Goal: Task Accomplishment & Management: Manage account settings

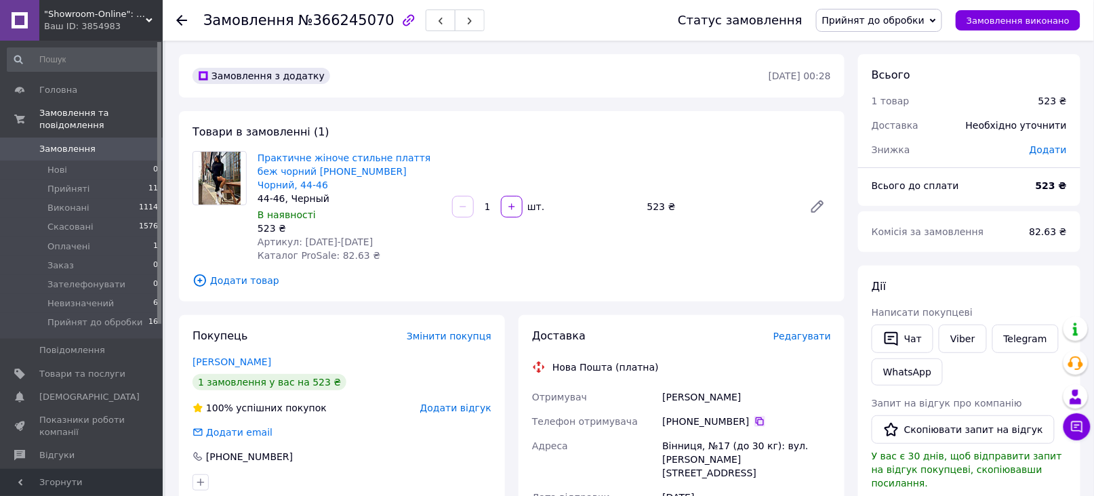
click at [754, 416] on icon at bounding box center [759, 421] width 11 height 11
drag, startPoint x: 298, startPoint y: 225, endPoint x: 348, endPoint y: 226, distance: 49.5
click at [348, 235] on div "Артикул: 1012-1353" at bounding box center [350, 242] width 184 height 14
copy span "1012-1353"
click at [754, 416] on icon at bounding box center [759, 421] width 11 height 11
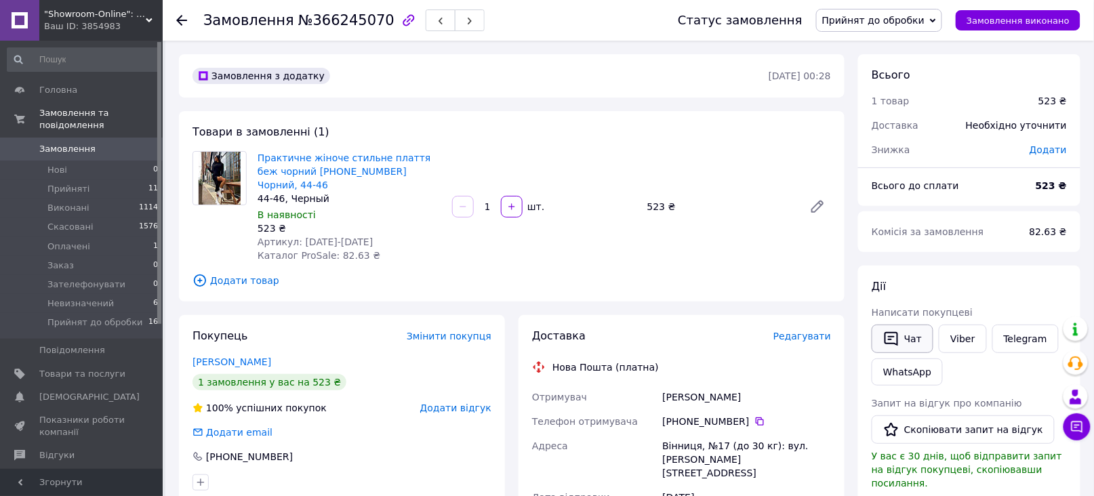
click at [907, 337] on button "Чат" at bounding box center [903, 339] width 62 height 28
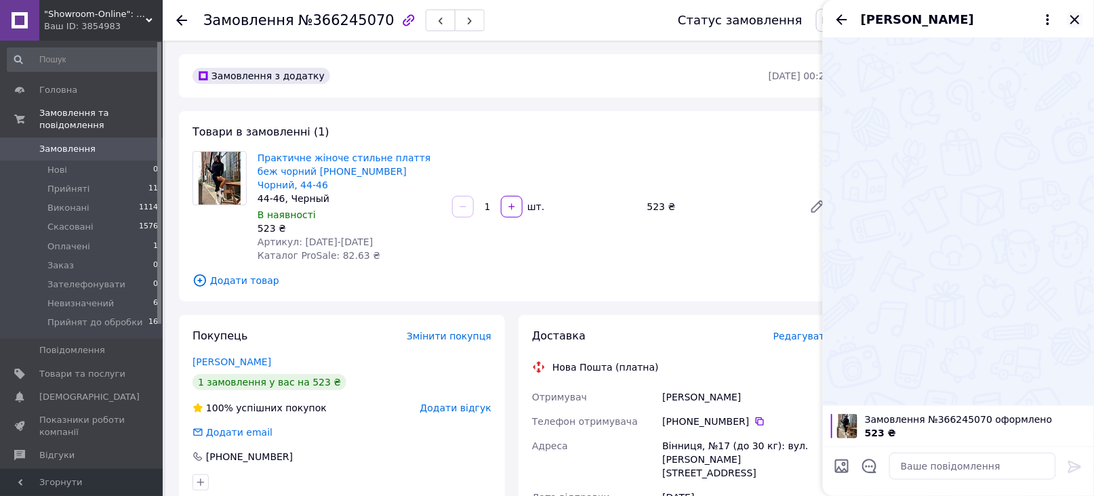
click at [1075, 18] on icon "Закрити" at bounding box center [1075, 20] width 16 height 16
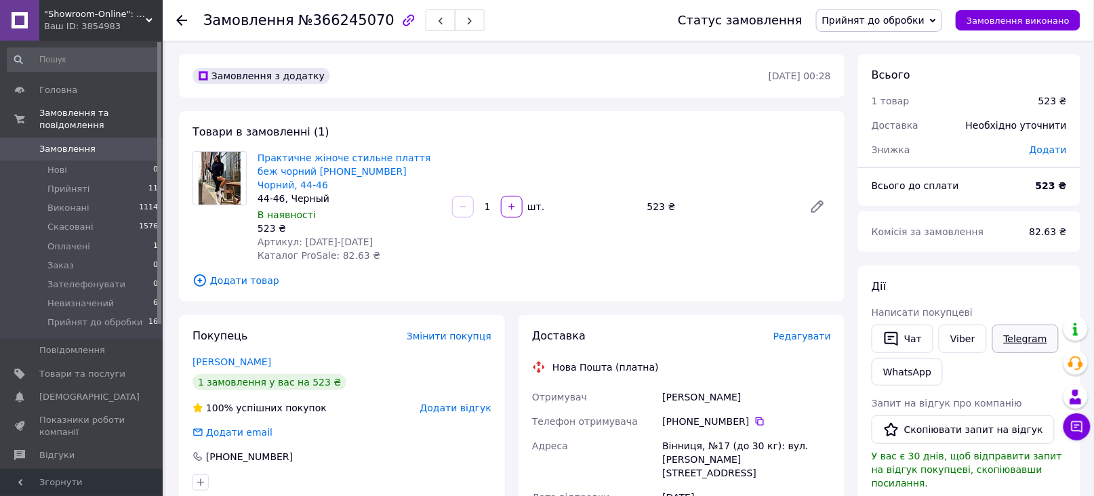
click at [1015, 340] on link "Telegram" at bounding box center [1025, 339] width 66 height 28
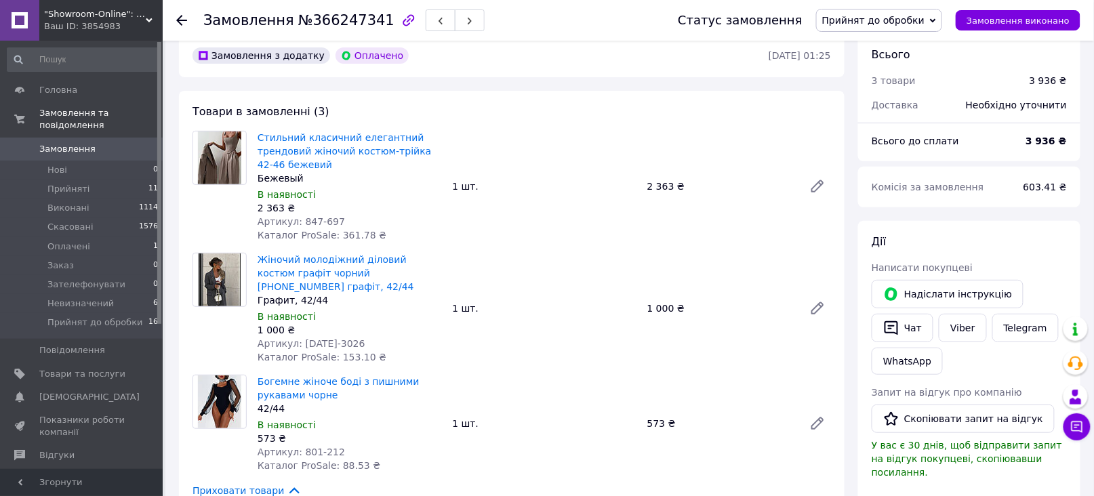
scroll to position [90, 0]
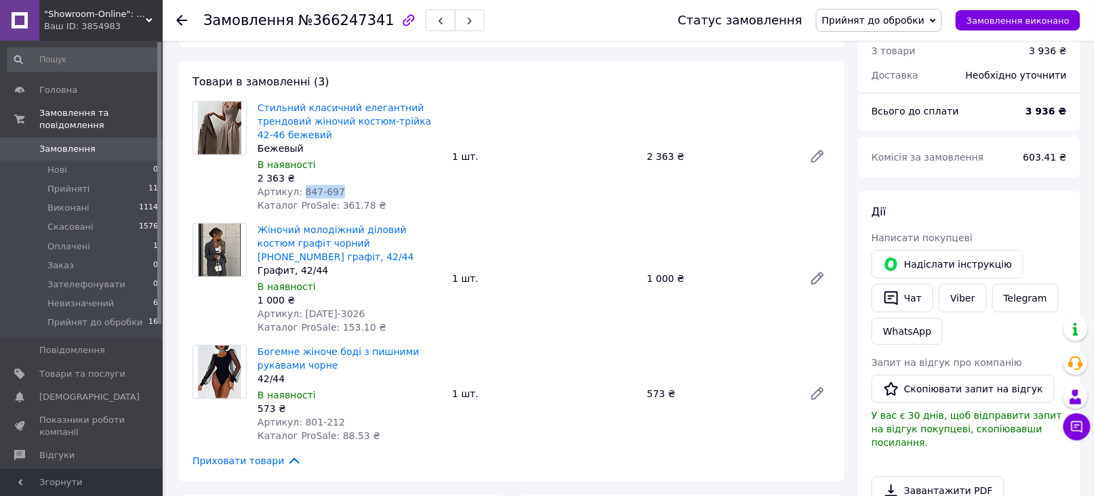
drag, startPoint x: 298, startPoint y: 188, endPoint x: 339, endPoint y: 188, distance: 40.7
click at [339, 188] on div "Артикул: 847-697" at bounding box center [350, 192] width 184 height 14
copy span "847-697"
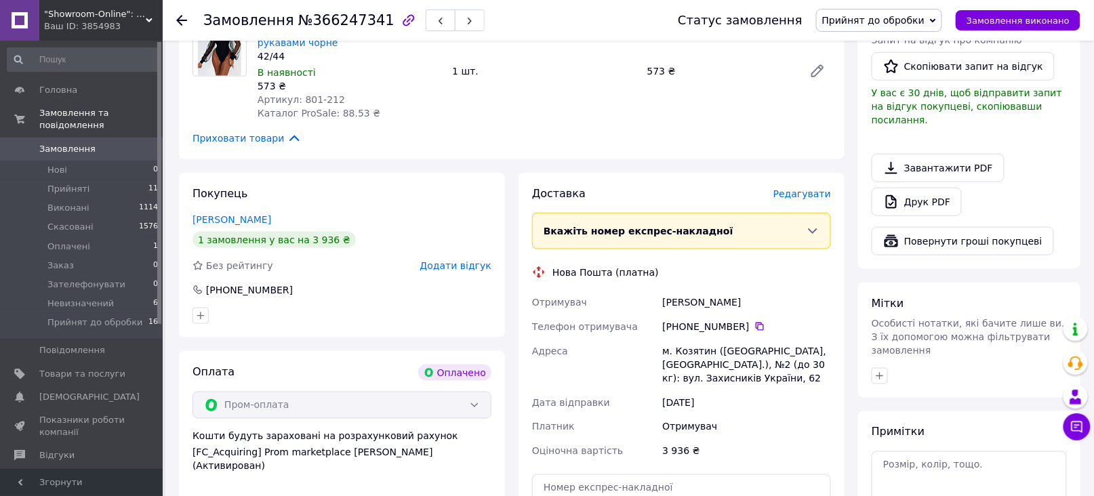
scroll to position [451, 0]
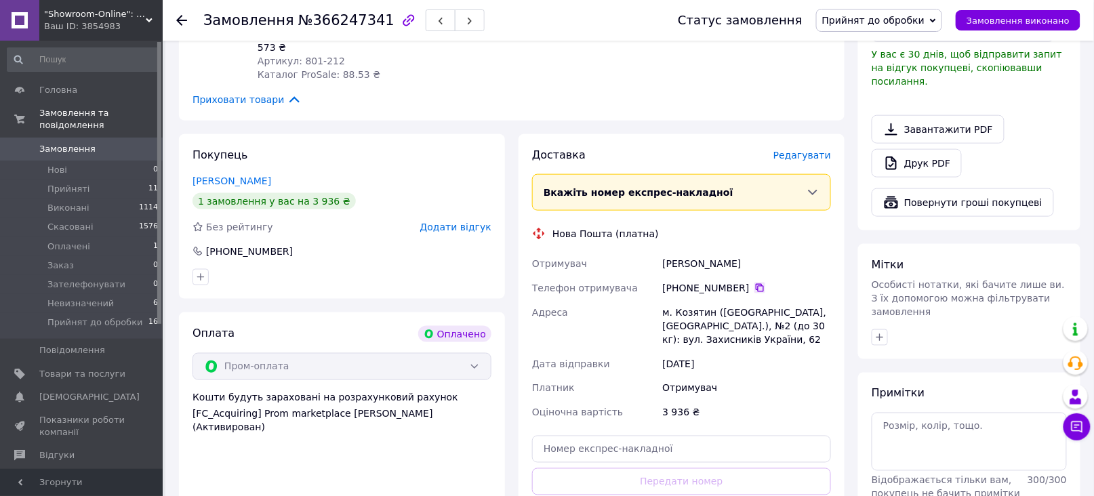
click at [756, 284] on icon at bounding box center [760, 288] width 8 height 8
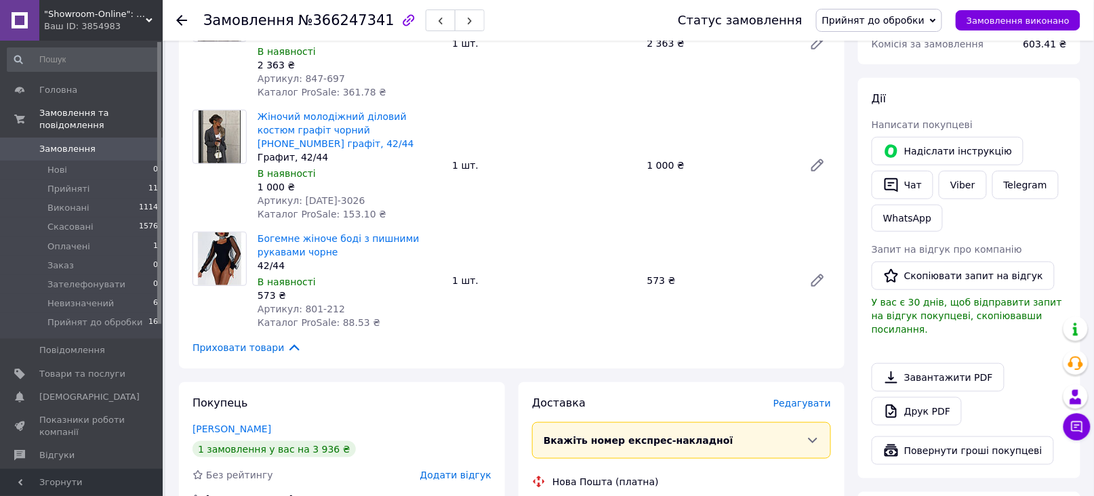
scroll to position [180, 0]
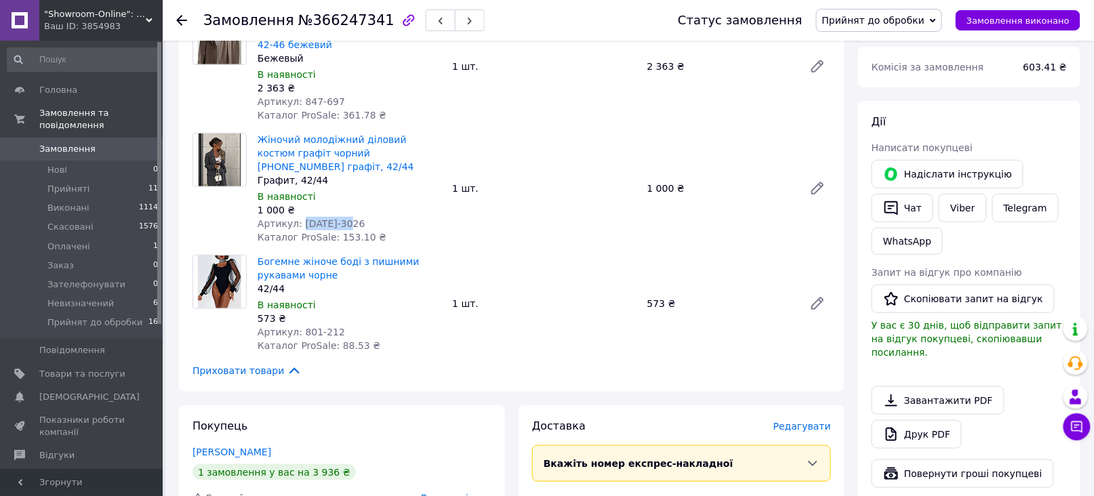
drag, startPoint x: 298, startPoint y: 204, endPoint x: 356, endPoint y: 203, distance: 58.3
click at [350, 217] on div "Артикул: 1511-3026" at bounding box center [350, 224] width 184 height 14
copy span "1511-3026"
drag, startPoint x: 255, startPoint y: 131, endPoint x: 424, endPoint y: 141, distance: 169.7
click at [424, 141] on div "Жіночий молодіжний діловий костюм графіт чорний 42-44 46-48 графіт, 42/44 Графи…" at bounding box center [349, 188] width 195 height 117
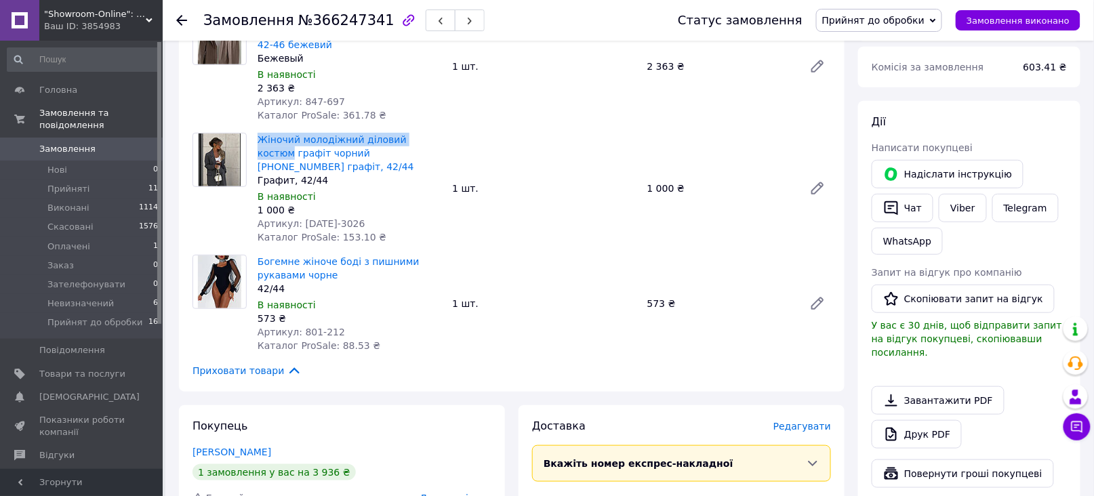
copy link "Жіночий молодіжний діловий костюм"
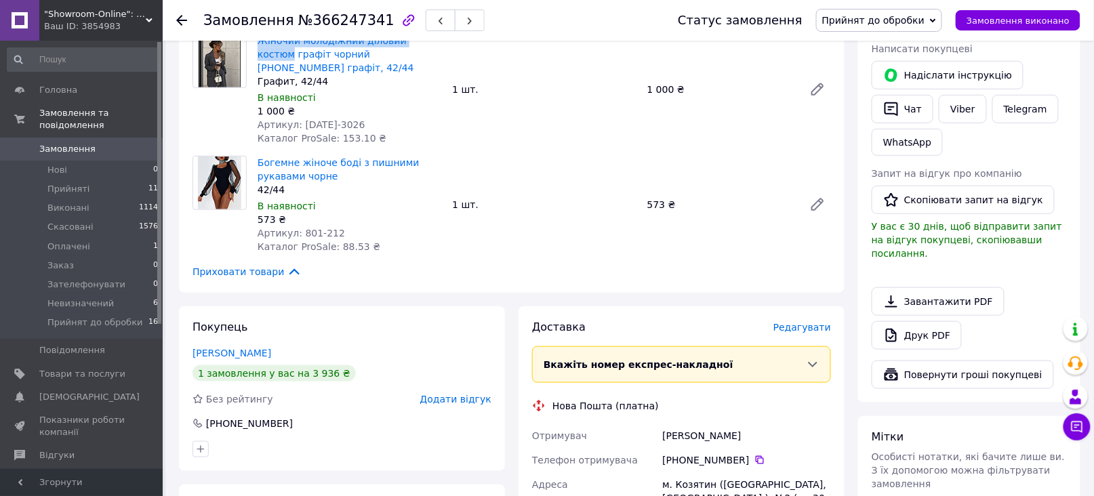
scroll to position [451, 0]
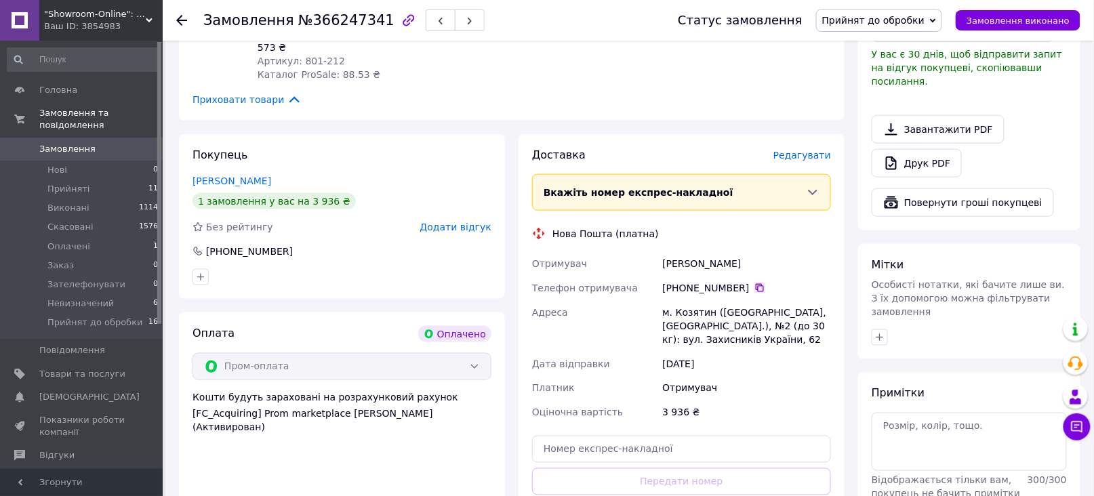
click at [756, 284] on icon at bounding box center [760, 288] width 8 height 8
drag, startPoint x: 667, startPoint y: 244, endPoint x: 741, endPoint y: 251, distance: 74.9
click at [741, 251] on div "Гайдучок Жанна" at bounding box center [746, 263] width 174 height 24
copy div "Гайдучок Жанна"
drag, startPoint x: 661, startPoint y: 299, endPoint x: 710, endPoint y: 299, distance: 48.8
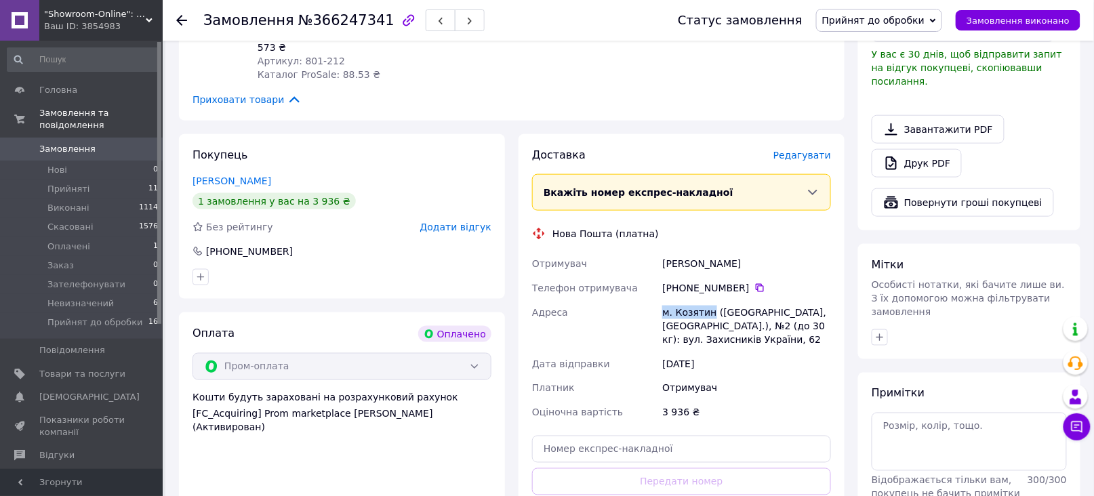
click at [710, 300] on div "м. Козятин (Вінницька обл., Хмільницький р-н.), №2 (до 30 кг): вул. Захисників …" at bounding box center [746, 326] width 174 height 52
copy div "м. Козятин"
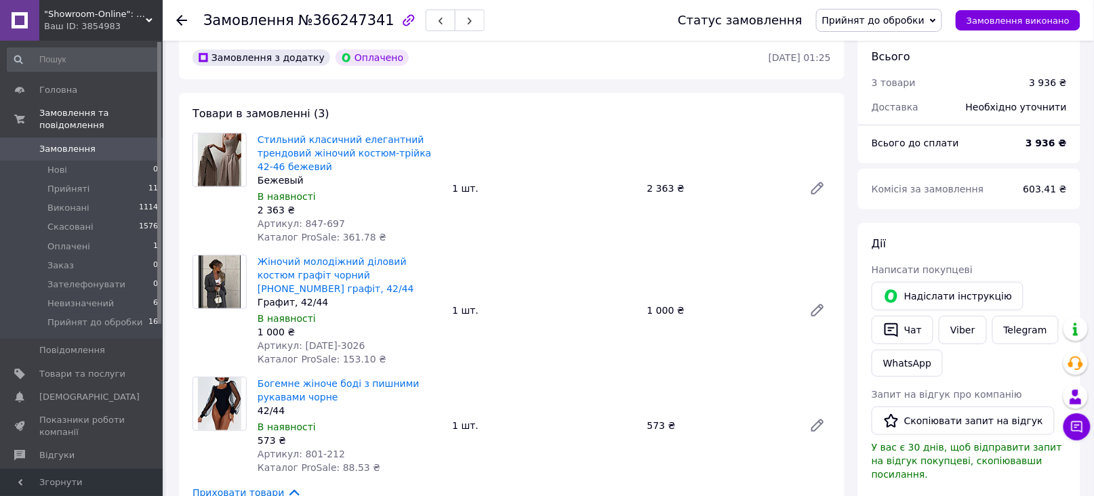
scroll to position [90, 0]
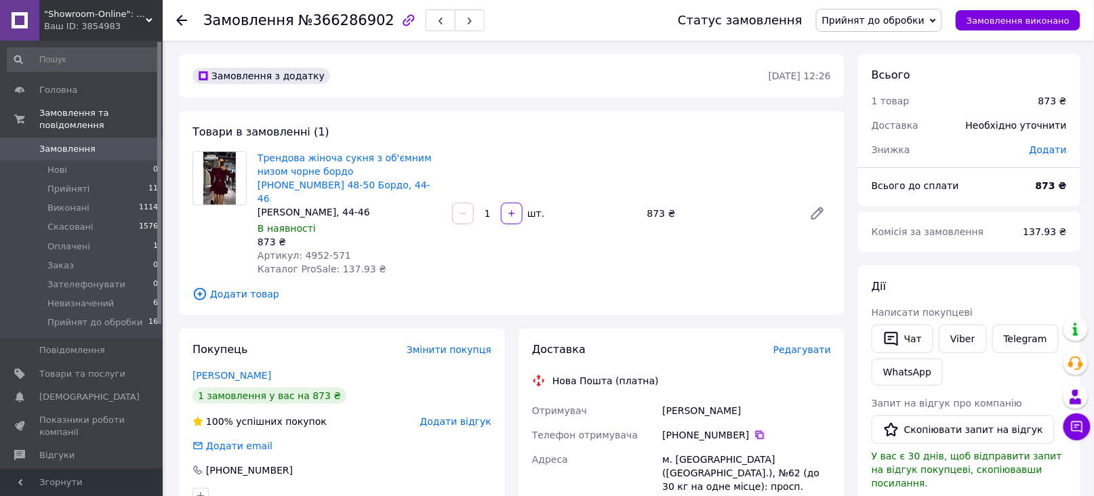
click at [754, 430] on icon at bounding box center [759, 435] width 11 height 11
click at [916, 340] on button "Чат" at bounding box center [903, 339] width 62 height 28
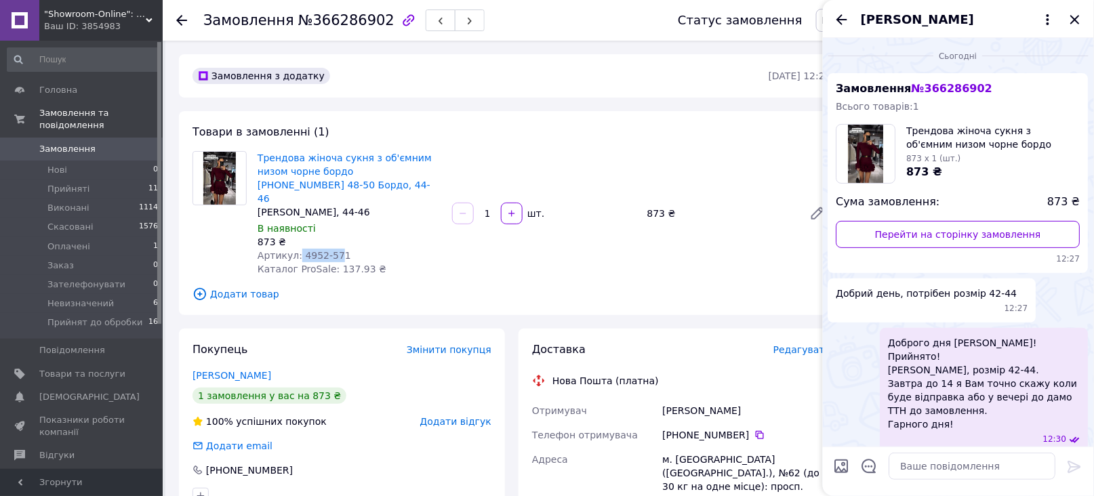
drag, startPoint x: 295, startPoint y: 239, endPoint x: 400, endPoint y: 237, distance: 104.4
click at [334, 250] on span "Артикул: 4952-571" at bounding box center [305, 255] width 94 height 11
click at [405, 249] on div "Артикул: 4952-571" at bounding box center [350, 256] width 184 height 14
click at [295, 250] on span "Артикул: 4952-571" at bounding box center [305, 255] width 94 height 11
drag, startPoint x: 298, startPoint y: 239, endPoint x: 338, endPoint y: 241, distance: 39.4
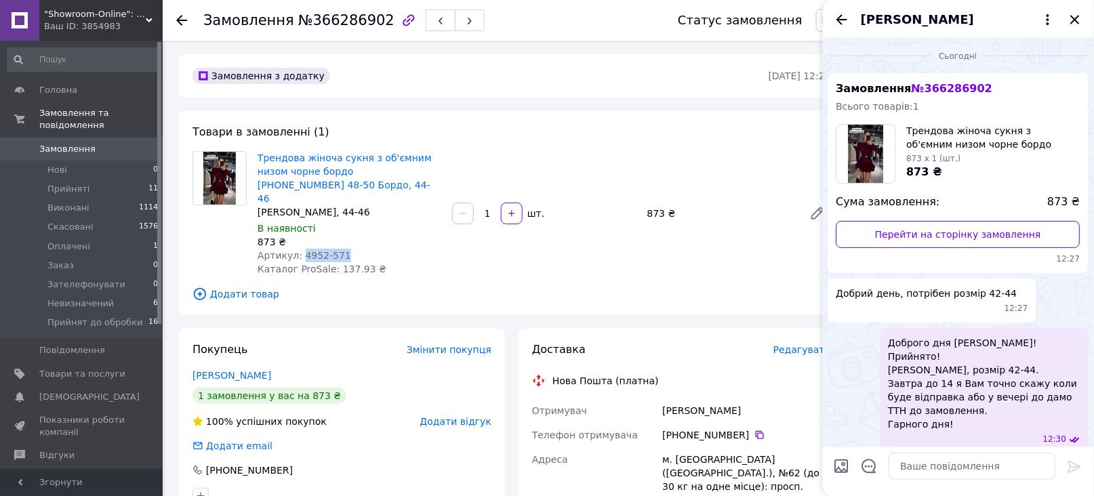
click at [338, 249] on div "Артикул: 4952-571" at bounding box center [350, 256] width 184 height 14
copy span "4952-571"
click at [754, 430] on icon at bounding box center [759, 435] width 11 height 11
click at [671, 399] on div "Богомол Анна" at bounding box center [746, 411] width 174 height 24
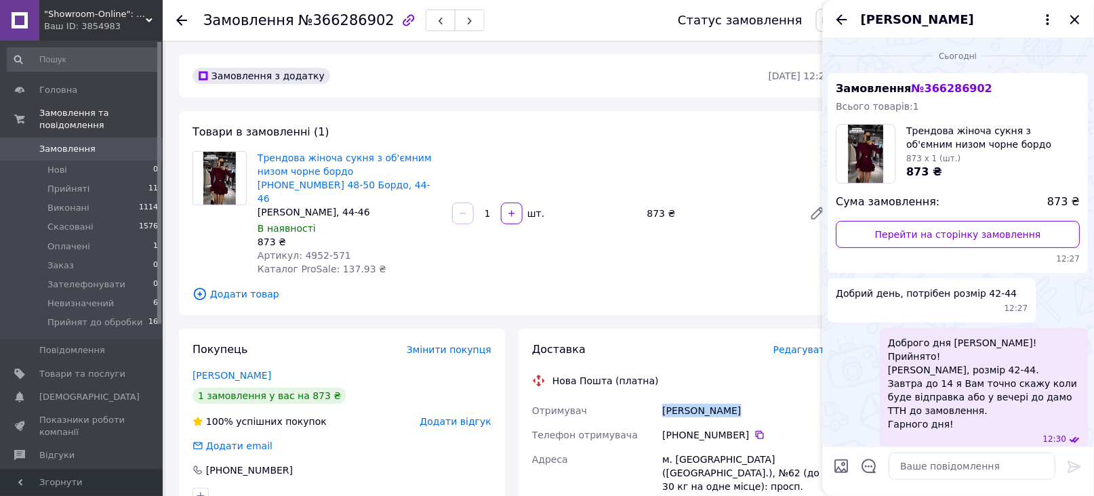
click at [671, 399] on div "Богомол Анна" at bounding box center [746, 411] width 174 height 24
copy div "Богомол Анна"
drag, startPoint x: 663, startPoint y: 445, endPoint x: 691, endPoint y: 445, distance: 28.5
click at [691, 447] on div "м. Київ (Київська обл.), №62 (до 30 кг на одне місце): просп. Григоренка, 22/20" at bounding box center [746, 479] width 174 height 65
copy div "м. Київ"
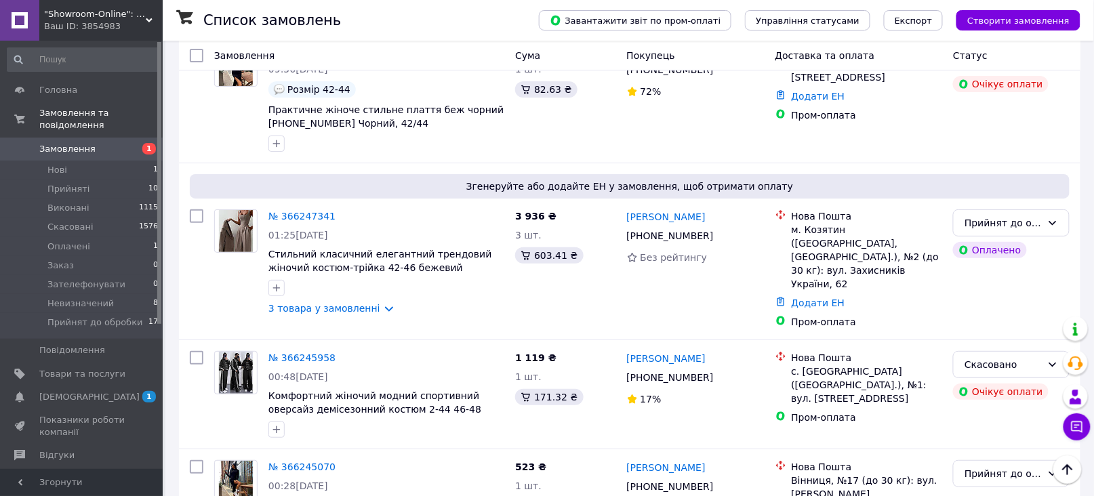
scroll to position [1627, 0]
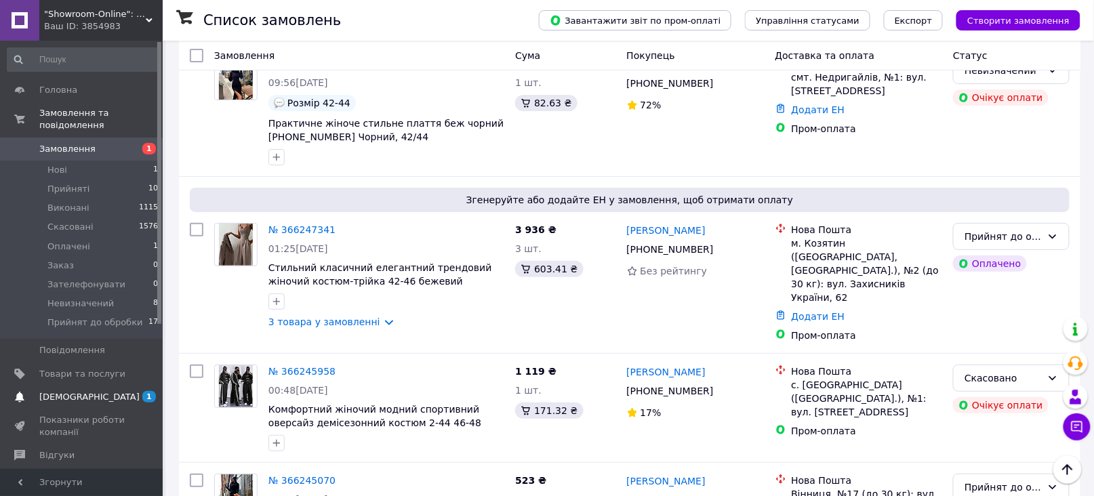
click at [107, 391] on span "[DEMOGRAPHIC_DATA]" at bounding box center [82, 397] width 86 height 12
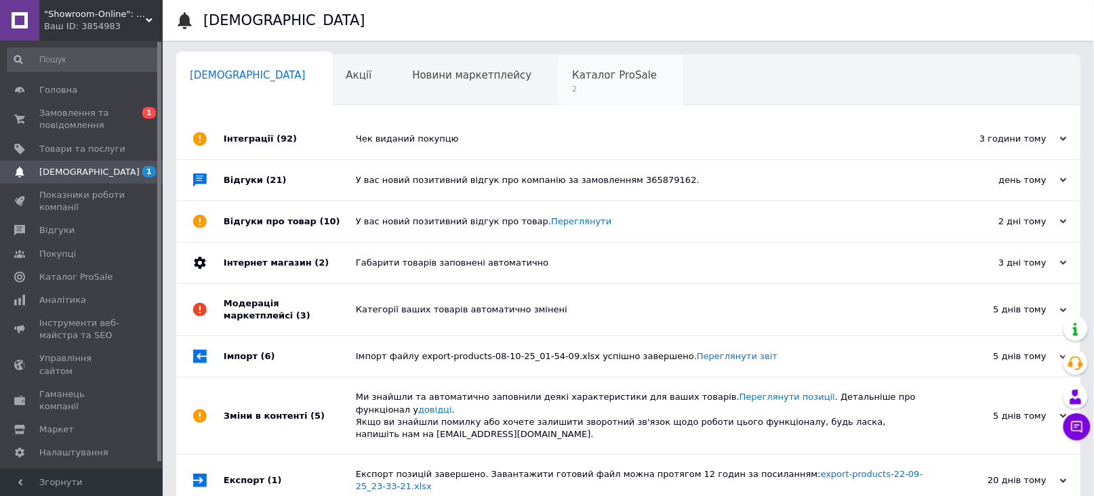
click at [572, 79] on span "Каталог ProSale" at bounding box center [614, 75] width 85 height 12
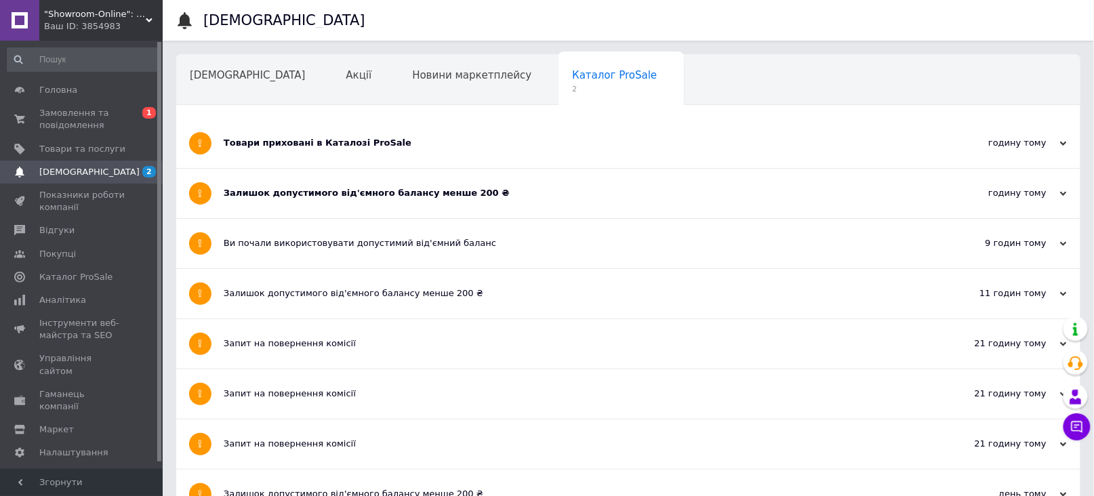
click at [386, 197] on div "Залишок допустимого від'ємного балансу менше 200 ₴" at bounding box center [578, 193] width 708 height 12
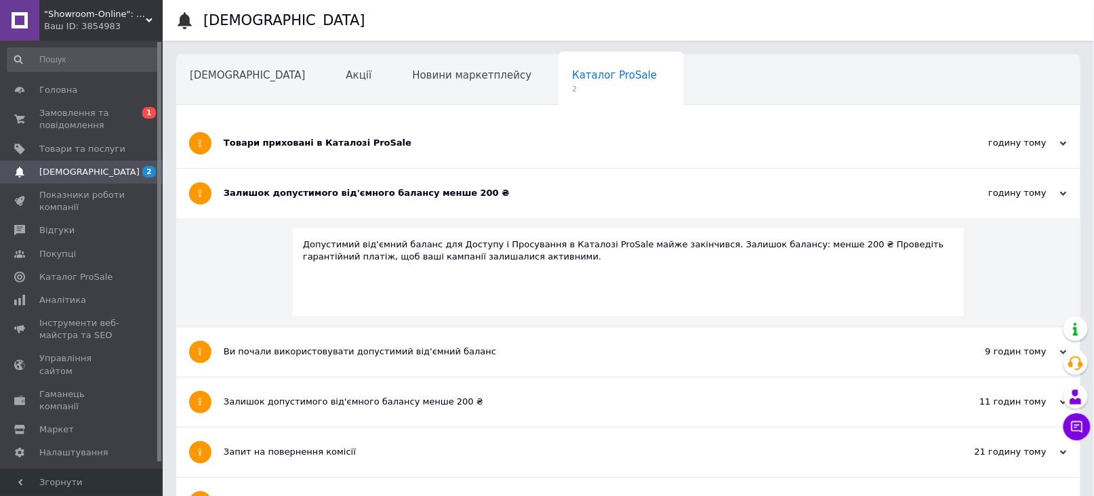
click at [318, 142] on div "Товари приховані в Каталозі ProSale" at bounding box center [578, 143] width 708 height 12
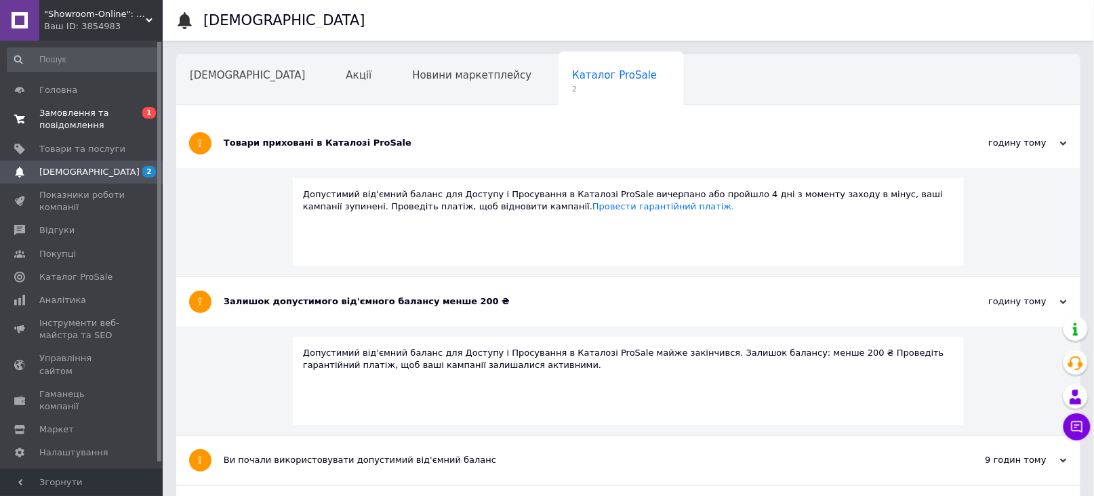
click at [68, 112] on span "Замовлення та повідомлення" at bounding box center [82, 119] width 86 height 24
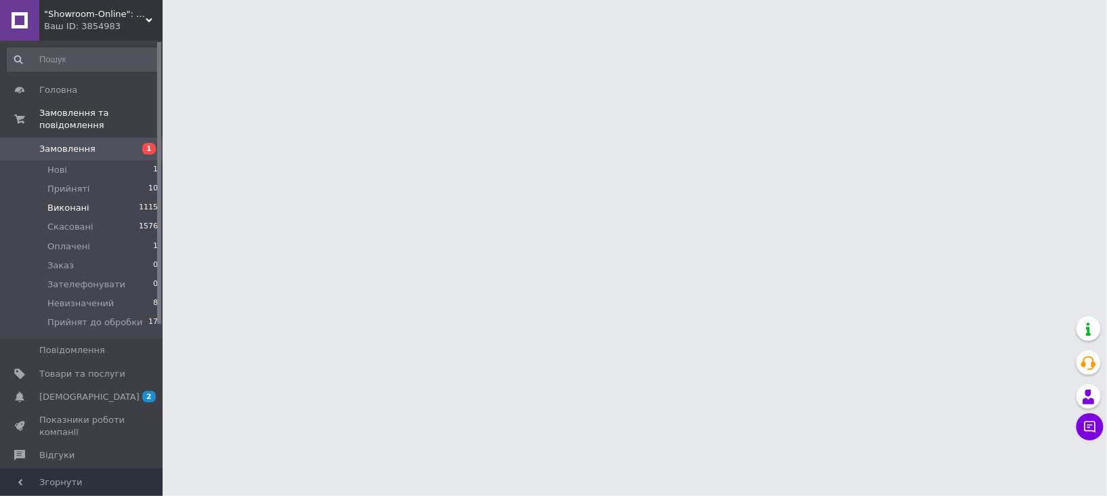
click at [68, 202] on span "Виконані" at bounding box center [68, 208] width 42 height 12
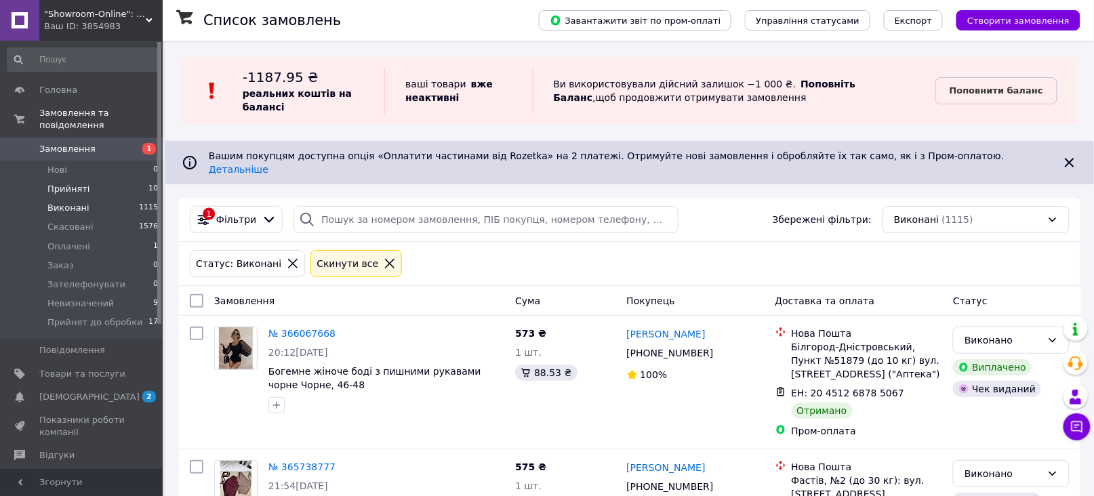
click at [68, 183] on span "Прийняті" at bounding box center [68, 189] width 42 height 12
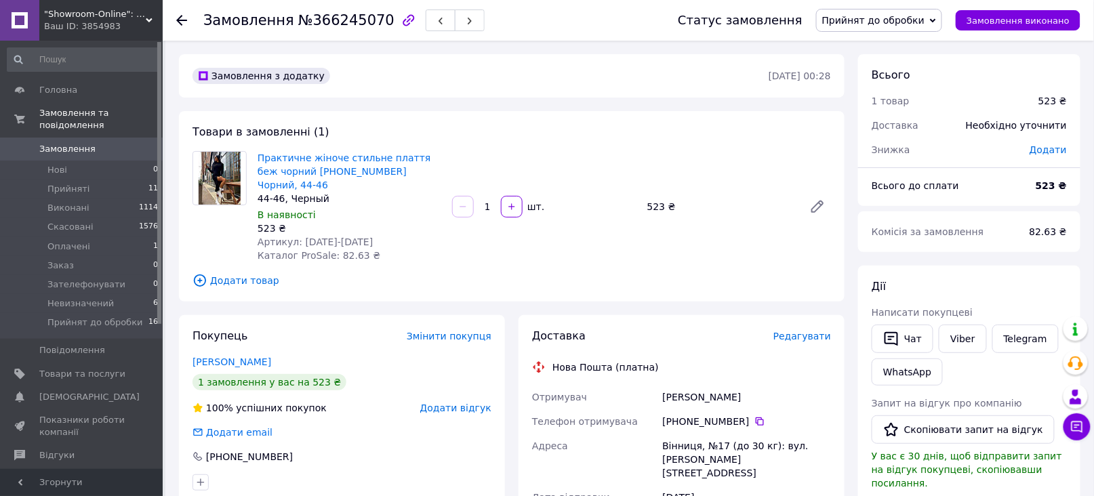
drag, startPoint x: 221, startPoint y: 226, endPoint x: 388, endPoint y: 235, distance: 167.0
click at [221, 226] on div at bounding box center [219, 206] width 65 height 111
click at [172, 294] on div "Замовлення з додатку 12.10.2025 • 00:28 Товари в замовленні (1) Практичне жіноч…" at bounding box center [511, 501] width 679 height 895
drag, startPoint x: 249, startPoint y: 155, endPoint x: 404, endPoint y: 150, distance: 154.6
click at [404, 151] on div "Практичне жіноче стильне плаття беж чорний 42-44 44-46 Чорний, 44-46 44-46, Чер…" at bounding box center [511, 206] width 649 height 111
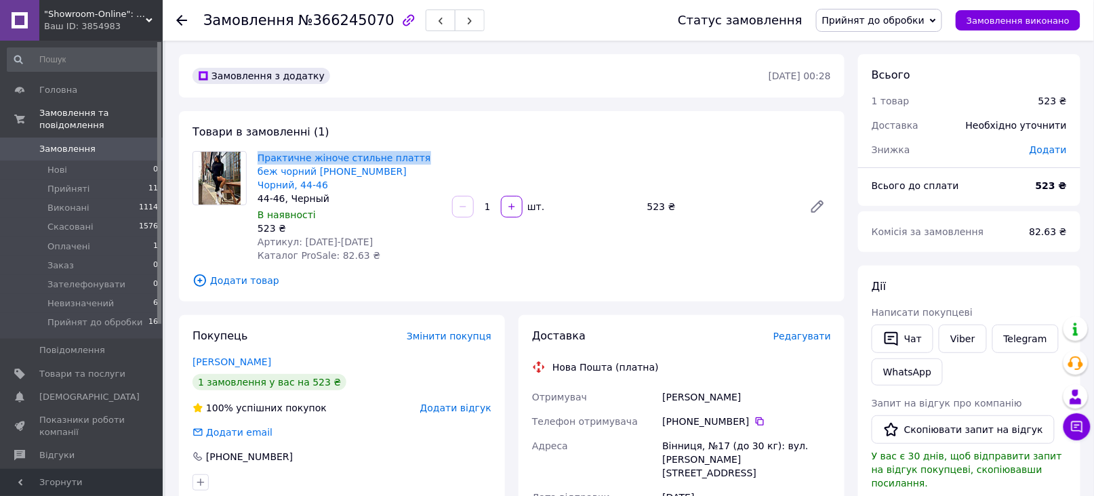
copy div "Практичне жіноче стильне плаття"
click at [217, 236] on div at bounding box center [219, 206] width 65 height 111
click at [754, 416] on icon at bounding box center [759, 421] width 11 height 11
click at [678, 385] on div "Байдалюк Ирина" at bounding box center [746, 397] width 174 height 24
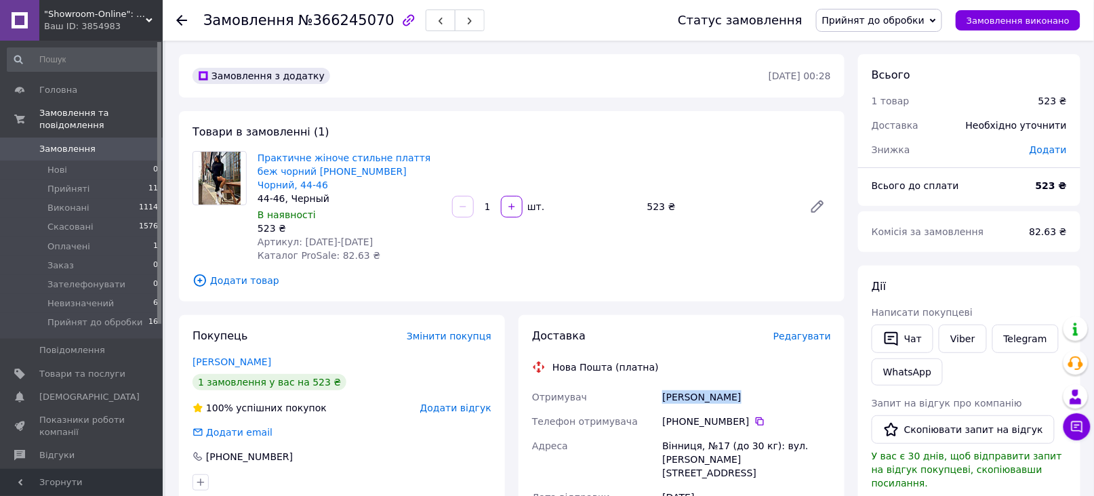
click at [678, 385] on div "Байдалюк Ирина" at bounding box center [746, 397] width 174 height 24
copy div "Байдалюк Ирина"
click at [676, 434] on div "Вінниця, №17 (до 30 кг): вул. Василя Порика, 5а" at bounding box center [746, 460] width 174 height 52
copy div "Вінниця"
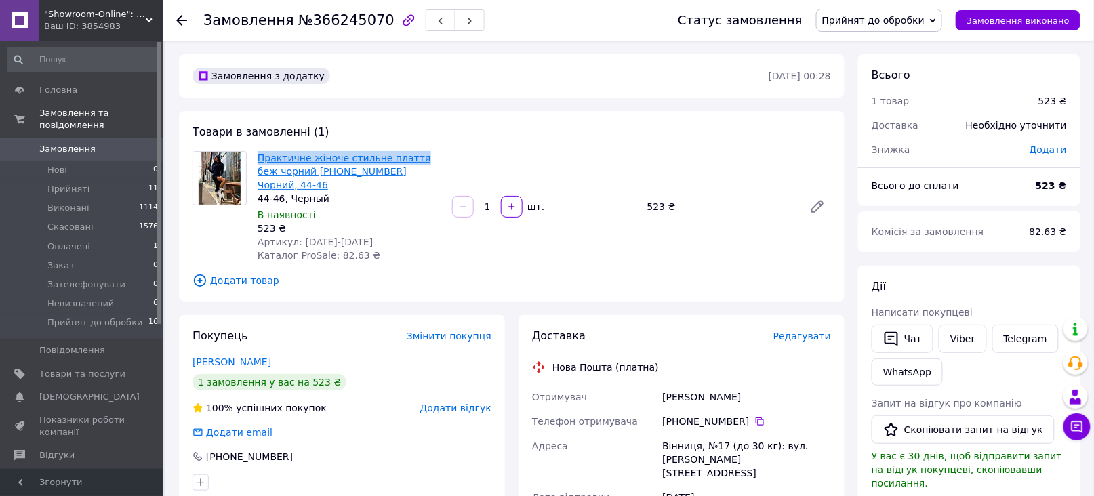
drag, startPoint x: 256, startPoint y: 152, endPoint x: 405, endPoint y: 155, distance: 149.1
click at [405, 155] on div "Практичне жіноче стильне плаття беж чорний 42-44 44-46 Чорний, 44-46 44-46, Чер…" at bounding box center [349, 206] width 195 height 117
copy link "Практичне жіноче стильне плаття"
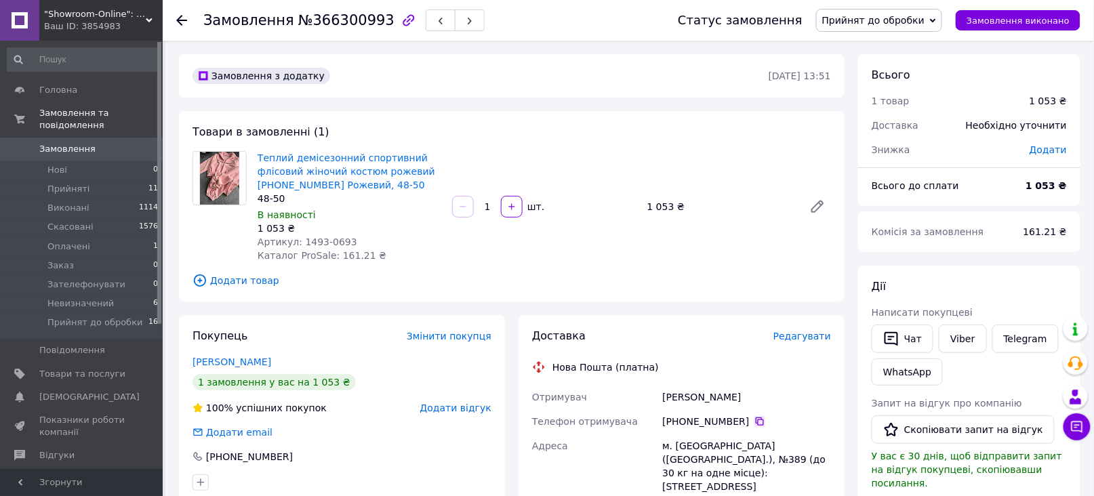
click at [754, 419] on icon at bounding box center [759, 421] width 11 height 11
drag, startPoint x: 299, startPoint y: 237, endPoint x: 350, endPoint y: 239, distance: 51.5
click at [350, 239] on div "Артикул: 1493-0693" at bounding box center [350, 242] width 184 height 14
copy span "1493-0693"
click at [754, 421] on icon at bounding box center [759, 421] width 11 height 11
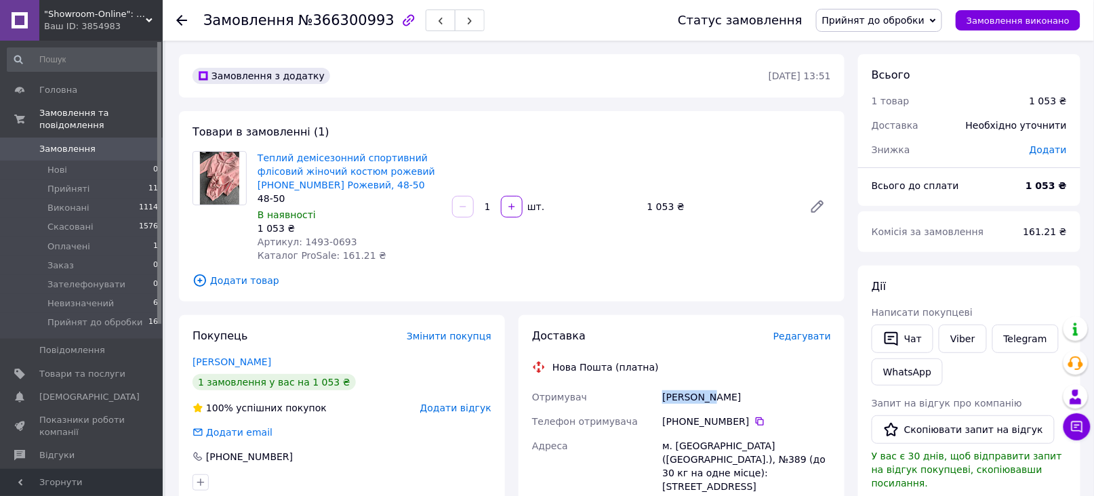
drag, startPoint x: 662, startPoint y: 392, endPoint x: 711, endPoint y: 392, distance: 48.8
click at [711, 392] on div "[PERSON_NAME]" at bounding box center [746, 397] width 174 height 24
copy div "[PERSON_NAME]"
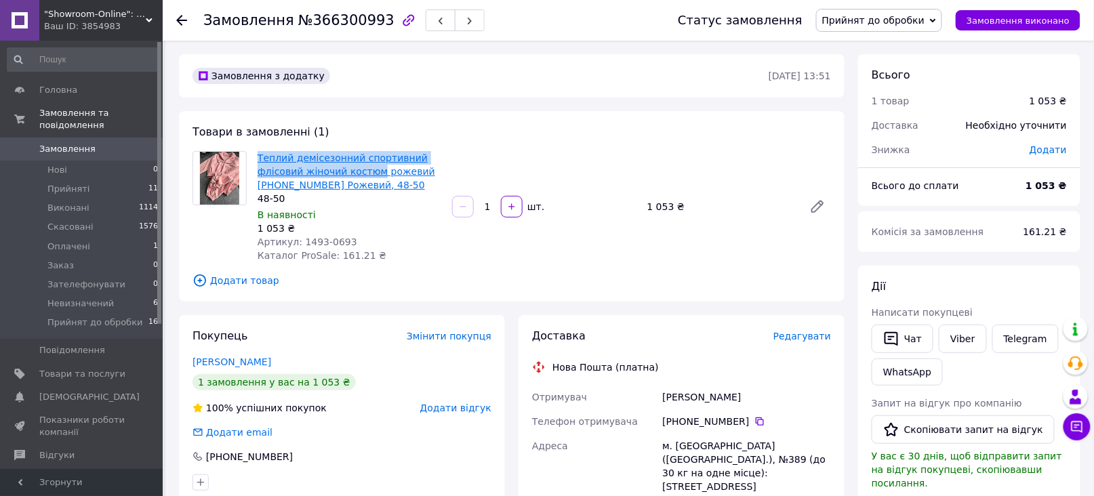
drag, startPoint x: 255, startPoint y: 150, endPoint x: 371, endPoint y: 168, distance: 118.0
click at [371, 168] on div "Теплий демісезонний спортивний флісовий жіночий костюм рожевий [PHONE_NUMBER] Р…" at bounding box center [349, 206] width 195 height 117
copy link "Теплий демісезонний спортивний флісовий жіночий костюм"
click at [882, 20] on span "Прийнят до обробки" at bounding box center [873, 20] width 102 height 11
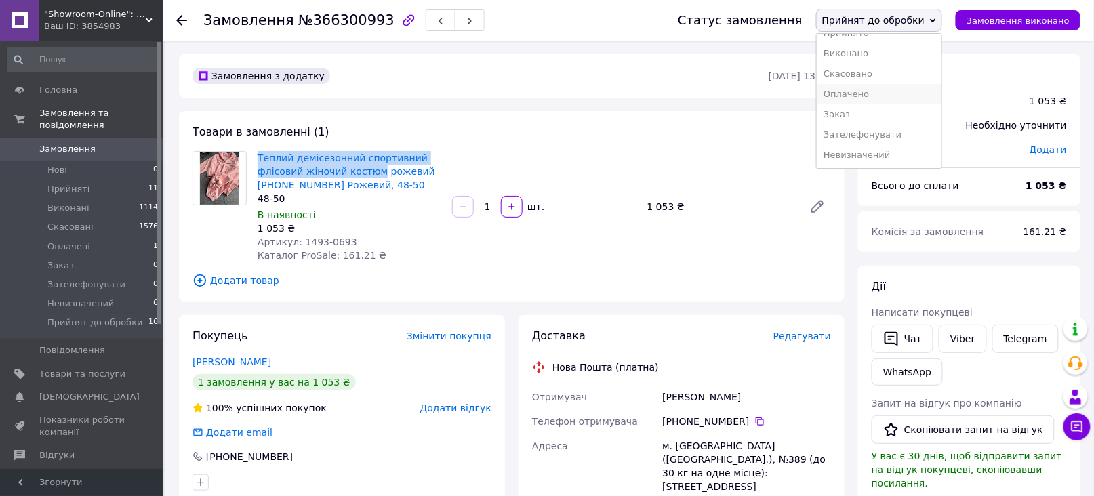
scroll to position [15, 0]
click at [872, 155] on li "Невизначений" at bounding box center [879, 154] width 125 height 20
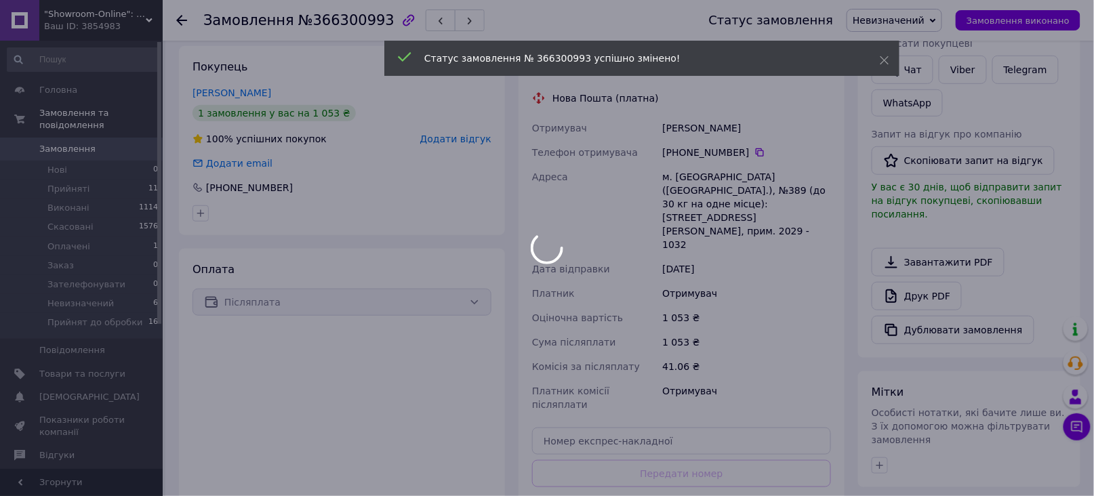
scroll to position [271, 0]
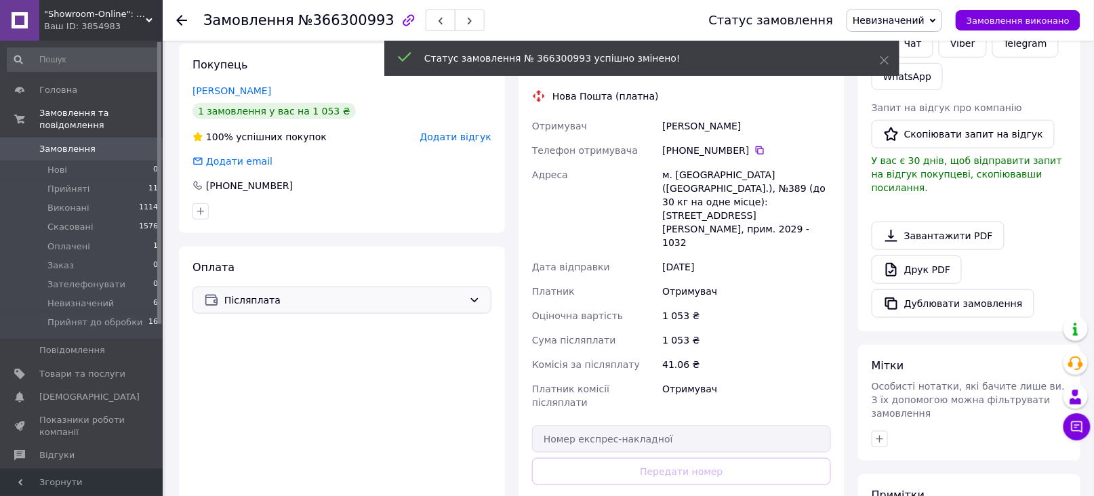
click at [348, 300] on span "Післяплата" at bounding box center [343, 300] width 239 height 15
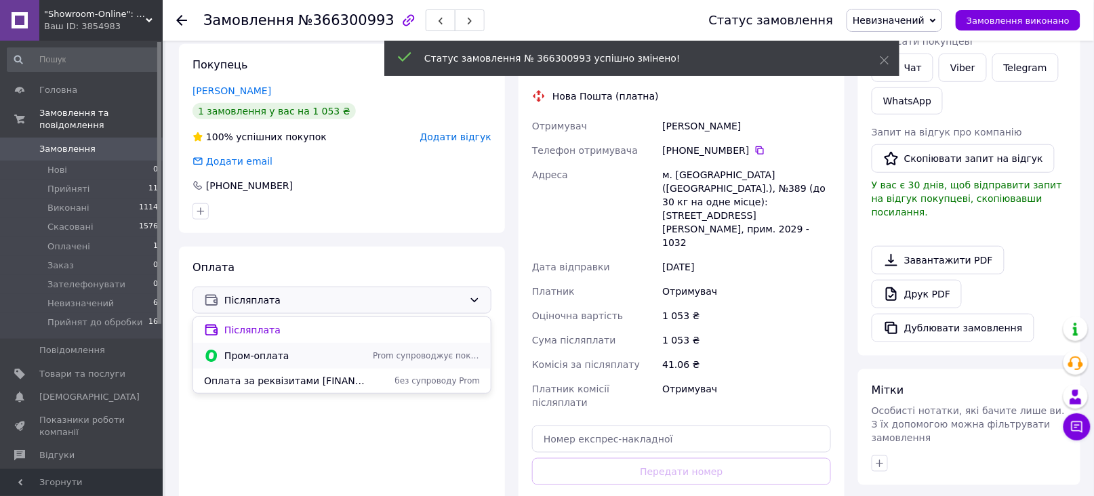
click at [269, 351] on span "Пром-оплата" at bounding box center [295, 356] width 143 height 14
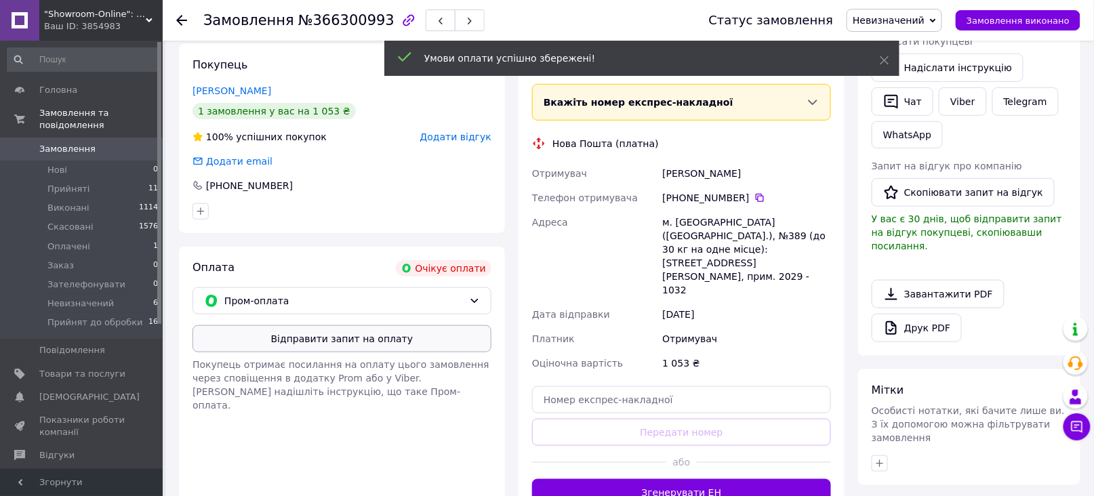
click at [335, 340] on button "Відправити запит на оплату" at bounding box center [341, 338] width 299 height 27
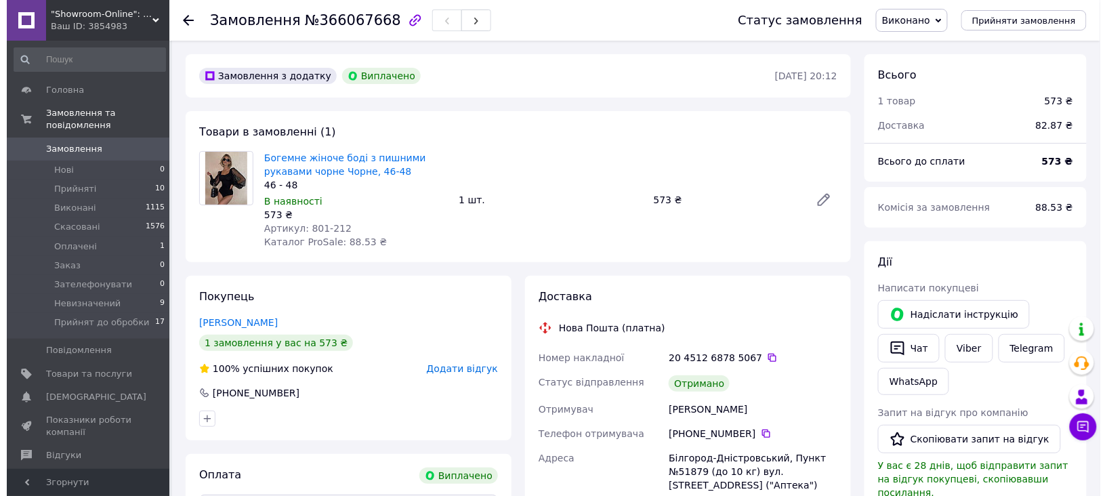
scroll to position [43, 0]
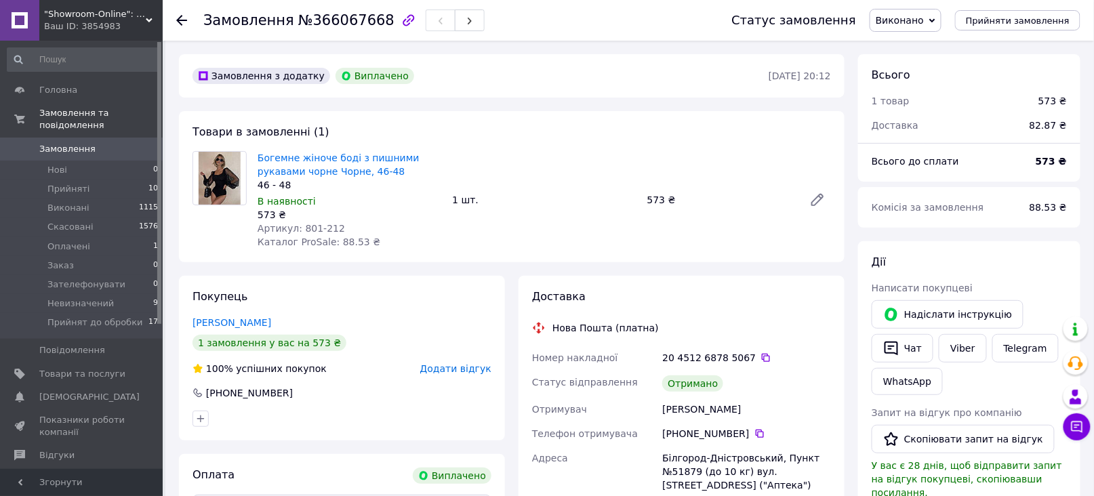
click at [458, 369] on span "Додати відгук" at bounding box center [455, 368] width 71 height 11
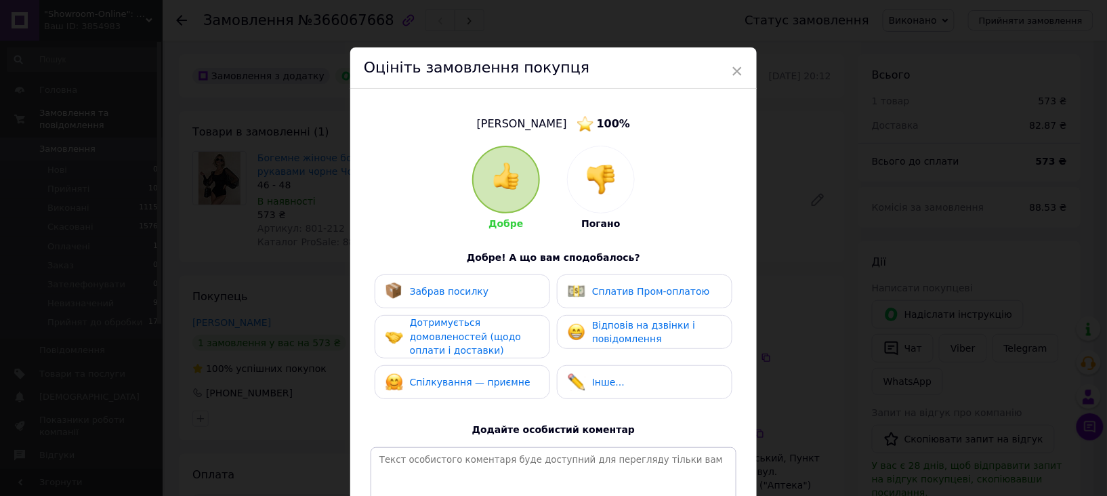
click at [441, 288] on span "Забрав посилку" at bounding box center [449, 291] width 79 height 11
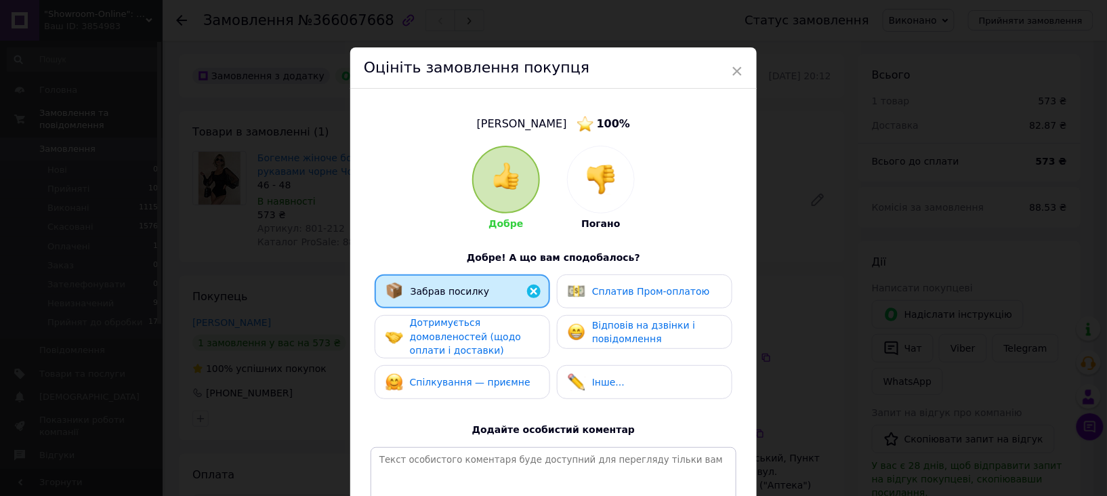
click at [432, 335] on span "Дотримується домовленостей (щодо оплати і доставки)" at bounding box center [465, 336] width 111 height 39
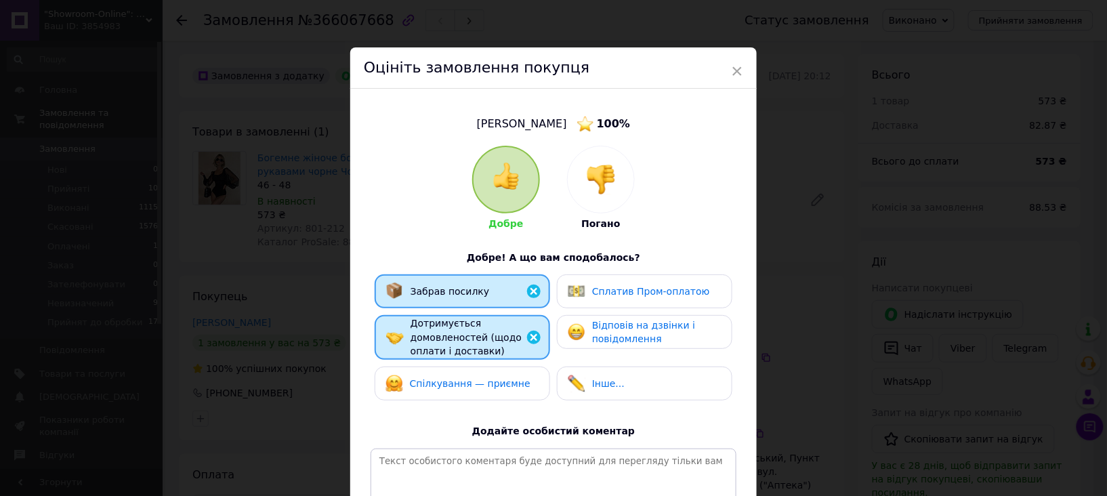
drag, startPoint x: 442, startPoint y: 380, endPoint x: 548, endPoint y: 342, distance: 113.0
click at [450, 380] on span "Спілкування — приємне" at bounding box center [470, 383] width 121 height 11
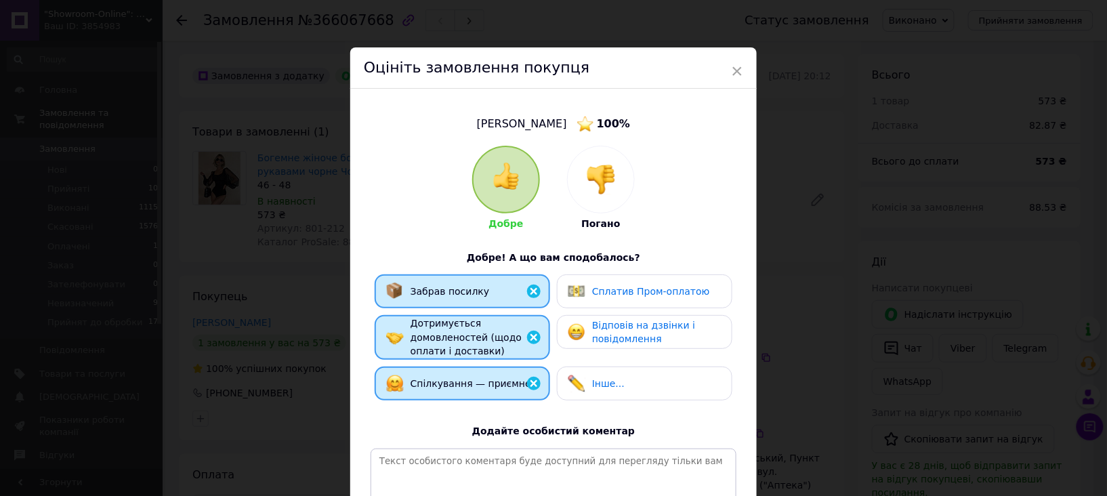
click at [600, 324] on span "Відповів на дзвінки і повідомлення" at bounding box center [643, 332] width 103 height 25
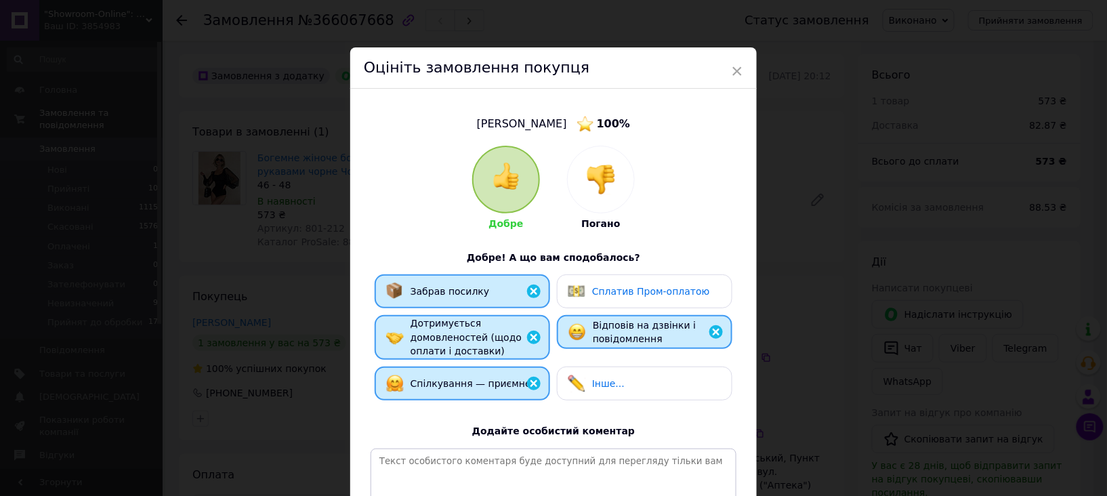
click at [655, 286] on span "Сплатив Пром-оплатою" at bounding box center [651, 291] width 118 height 11
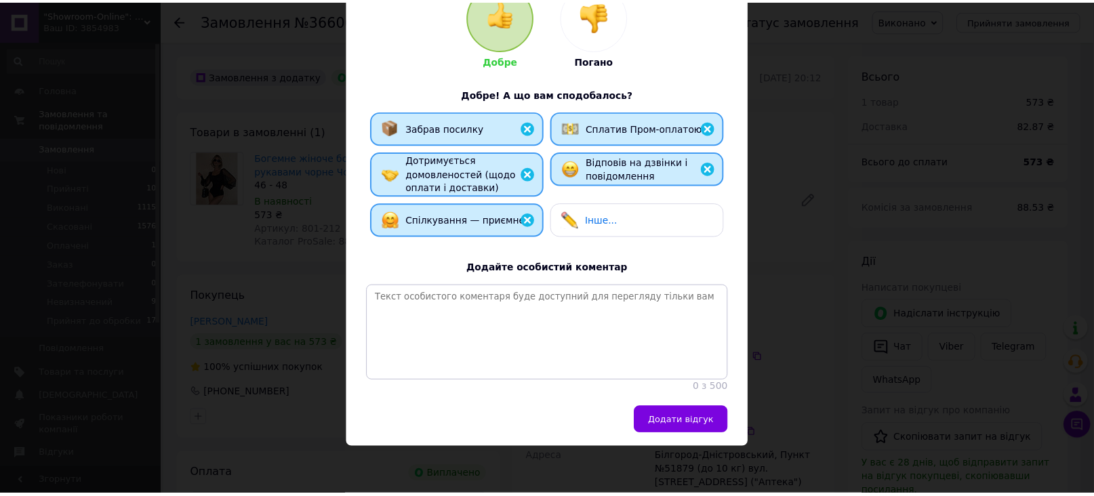
scroll to position [180, 0]
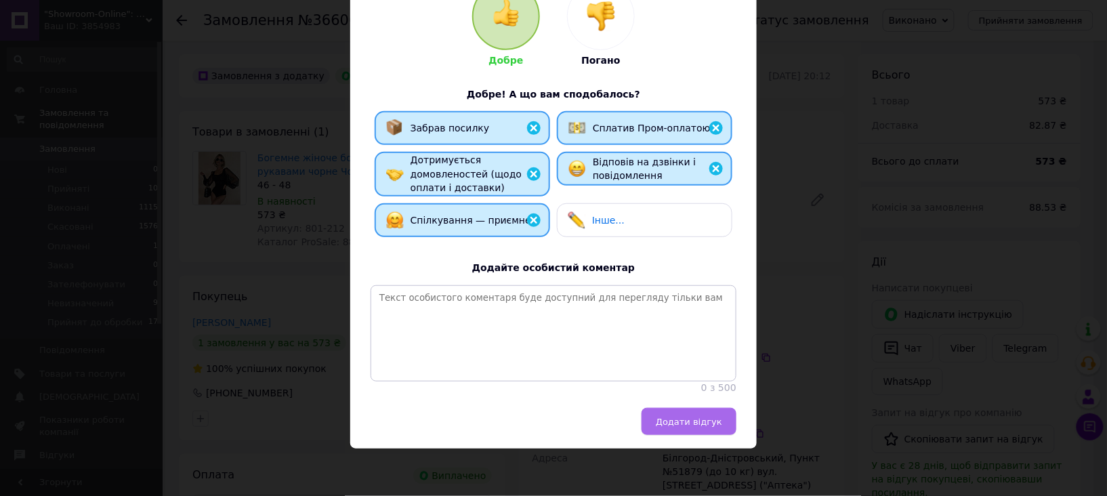
click at [699, 420] on span "Додати відгук" at bounding box center [689, 422] width 66 height 10
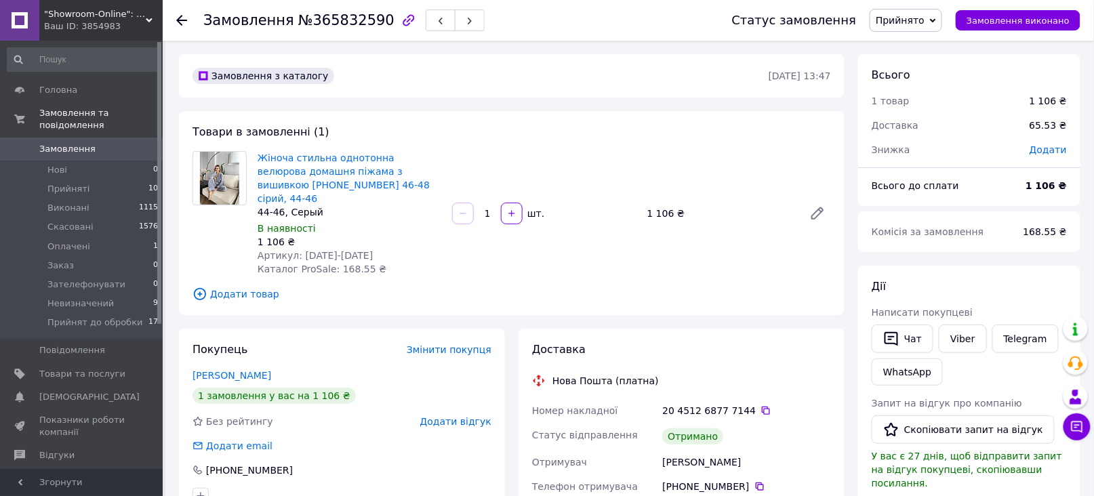
click at [445, 416] on span "Додати відгук" at bounding box center [455, 421] width 71 height 11
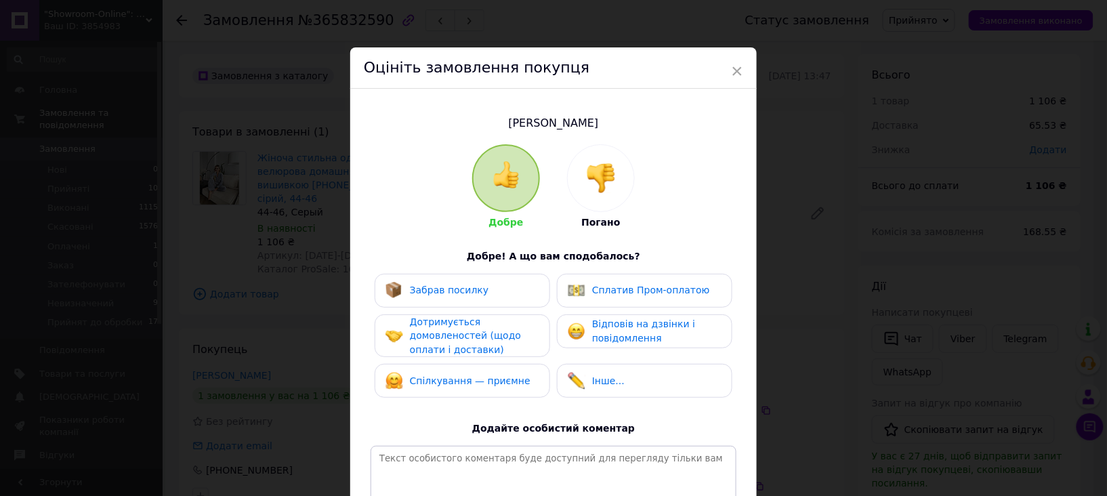
drag, startPoint x: 437, startPoint y: 288, endPoint x: 432, endPoint y: 304, distance: 16.5
click at [436, 288] on span "Забрав посилку" at bounding box center [449, 290] width 79 height 11
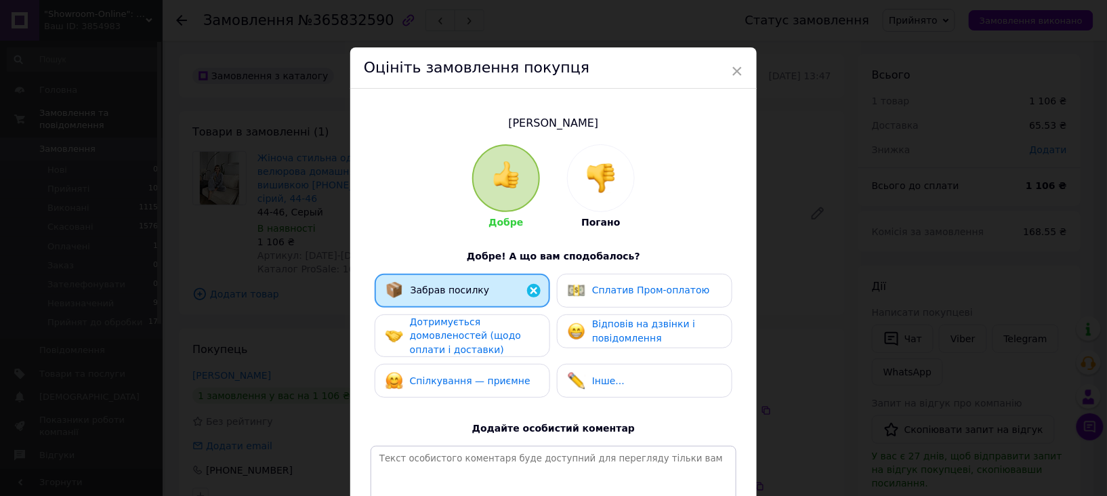
click at [429, 346] on span "Дотримується домовленостей (щодо оплати і доставки)" at bounding box center [465, 336] width 111 height 39
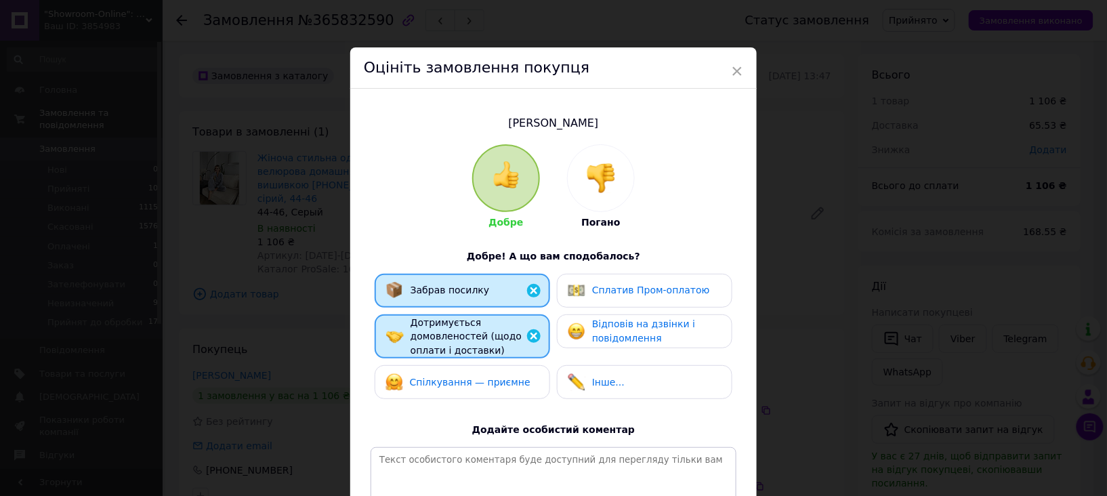
drag, startPoint x: 437, startPoint y: 375, endPoint x: 462, endPoint y: 375, distance: 24.4
click at [448, 378] on span "Спілкування — приємне" at bounding box center [470, 382] width 121 height 11
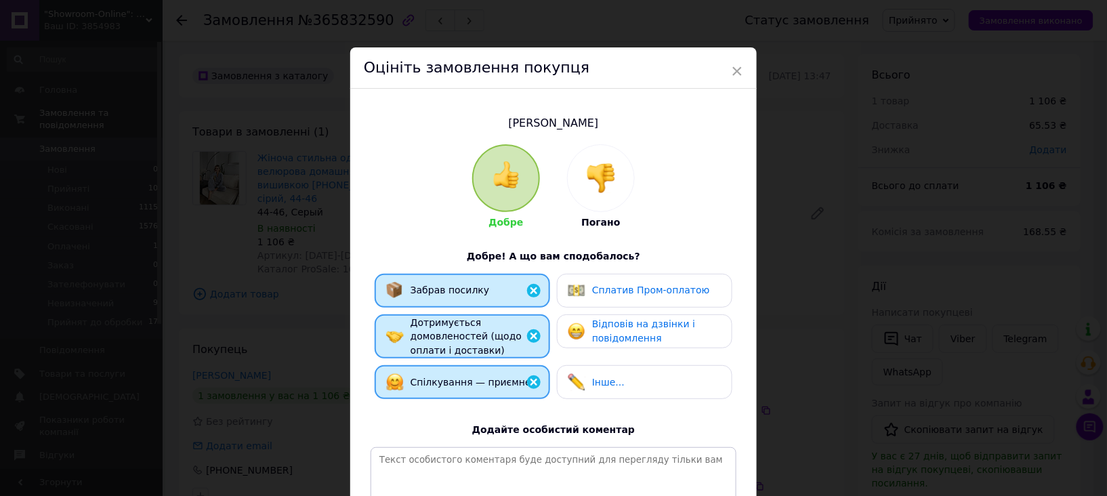
click at [609, 337] on span "Відповів на дзвінки і повідомлення" at bounding box center [643, 331] width 103 height 25
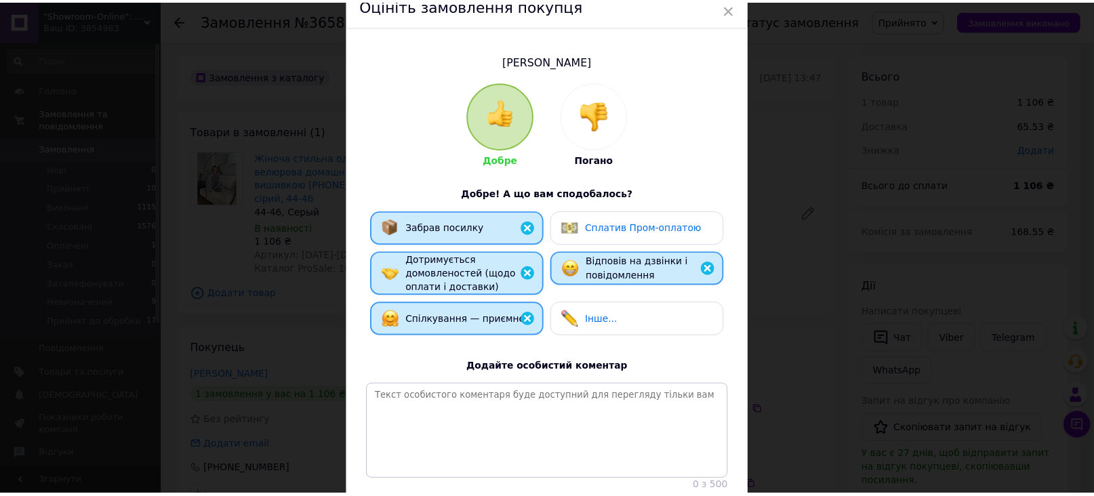
scroll to position [180, 0]
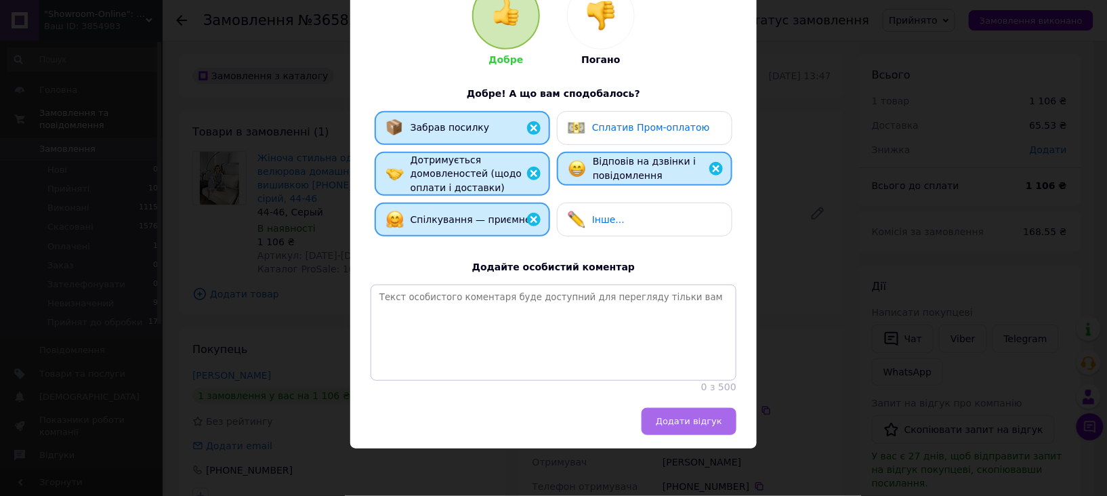
click at [682, 429] on button "Додати відгук" at bounding box center [689, 421] width 95 height 27
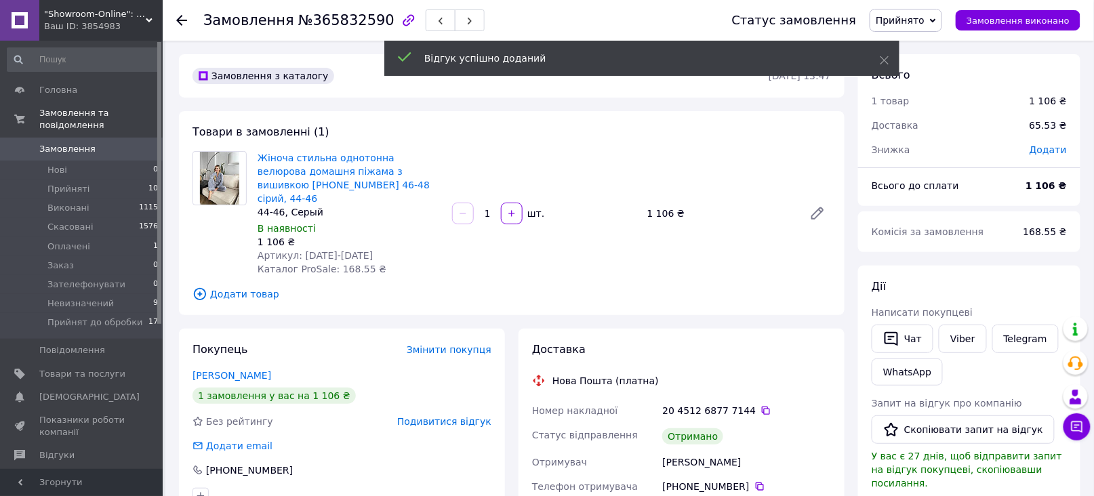
click at [912, 20] on span "Прийнято" at bounding box center [900, 20] width 49 height 11
click at [918, 49] on li "Виконано" at bounding box center [924, 47] width 109 height 20
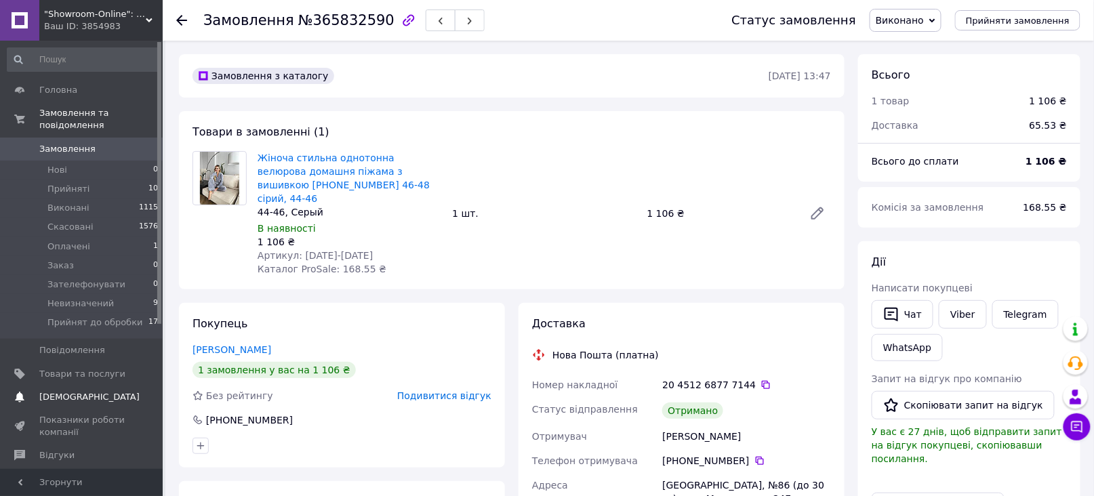
click at [82, 391] on span "[DEMOGRAPHIC_DATA]" at bounding box center [89, 397] width 100 height 12
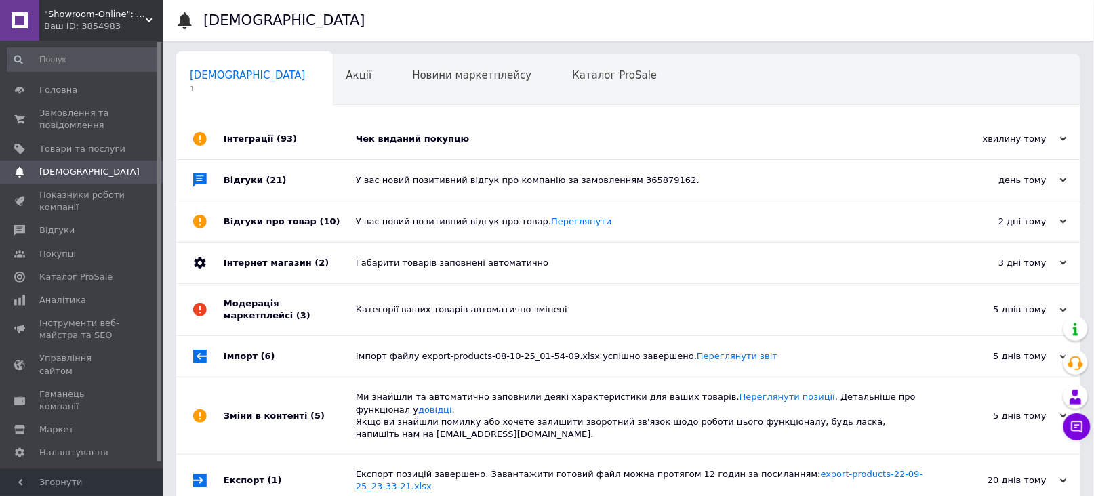
click at [409, 142] on div "Чек виданий покупцю" at bounding box center [643, 139] width 575 height 12
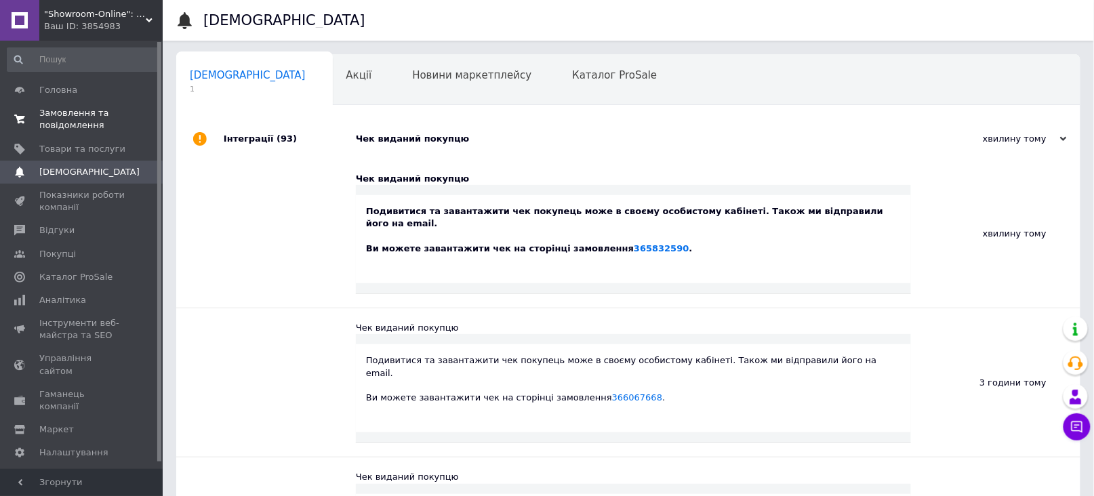
click at [71, 118] on span "Замовлення та повідомлення" at bounding box center [82, 119] width 86 height 24
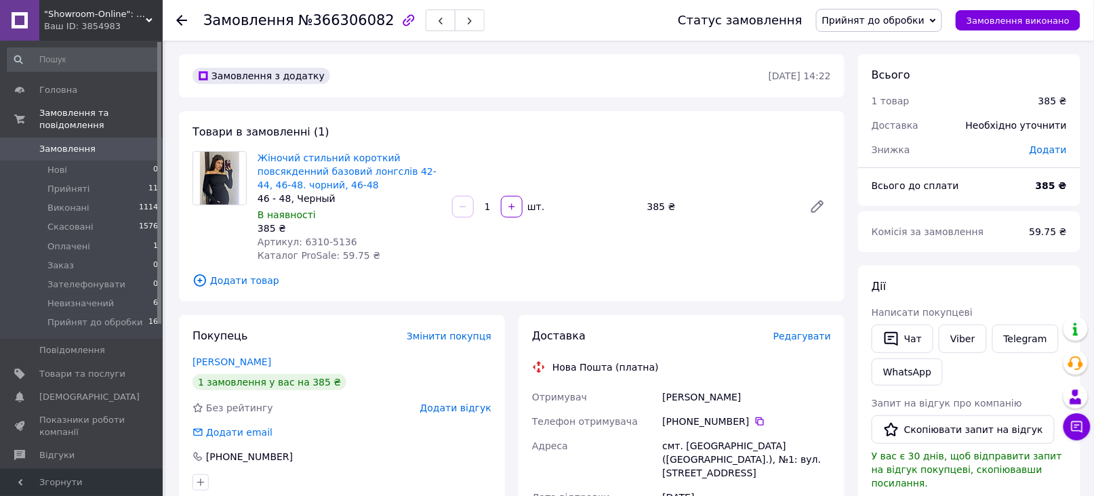
drag, startPoint x: 750, startPoint y: 422, endPoint x: 750, endPoint y: 411, distance: 10.8
click at [754, 421] on icon at bounding box center [759, 421] width 11 height 11
drag, startPoint x: 300, startPoint y: 239, endPoint x: 346, endPoint y: 237, distance: 46.1
click at [346, 237] on div "Артикул: 6310-5136" at bounding box center [350, 242] width 184 height 14
copy span "6310-5136"
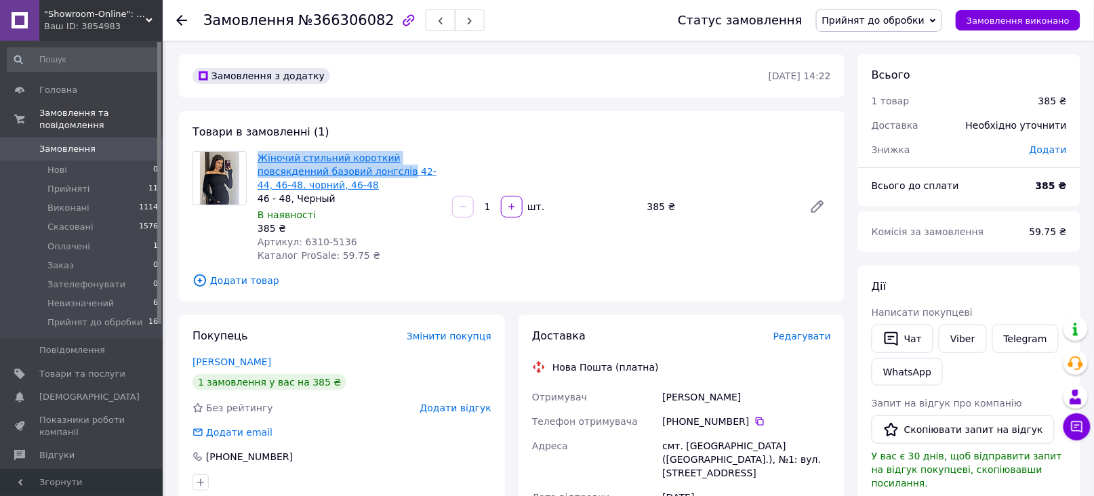
drag, startPoint x: 256, startPoint y: 152, endPoint x: 399, endPoint y: 169, distance: 143.9
click at [399, 169] on div "Жіночий стильний короткий повсякденний базовий лонгслів 42-44, 46-48. чорний, 4…" at bounding box center [349, 206] width 195 height 117
copy link "Жіночий стильний короткий повсякденний базовий лонгслів"
click at [668, 396] on div "Постоєнко Анна" at bounding box center [746, 397] width 174 height 24
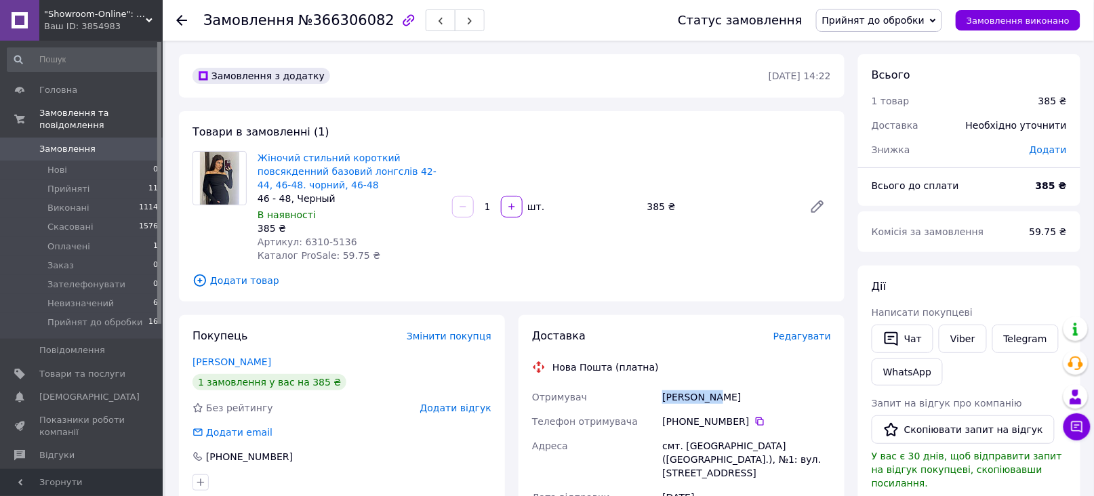
click at [668, 396] on div "Постоєнко Анна" at bounding box center [746, 397] width 174 height 24
copy div "Постоєнко Анна"
drag, startPoint x: 661, startPoint y: 442, endPoint x: 730, endPoint y: 445, distance: 68.5
click at [730, 445] on div "смт. Калинопіль (Черкаська обл.), №1: вул. Соборна, 74а" at bounding box center [746, 460] width 174 height 52
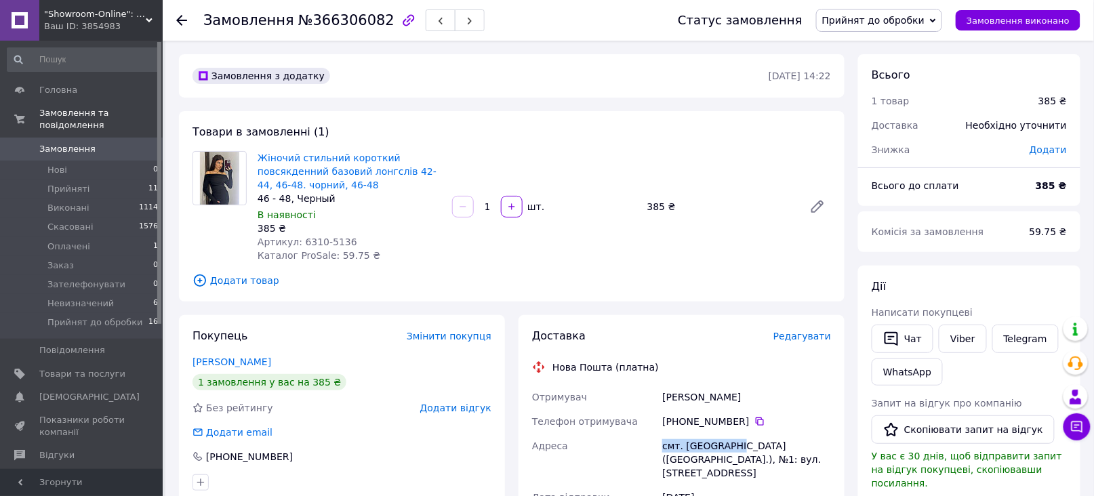
copy div "смт. Калинопіль"
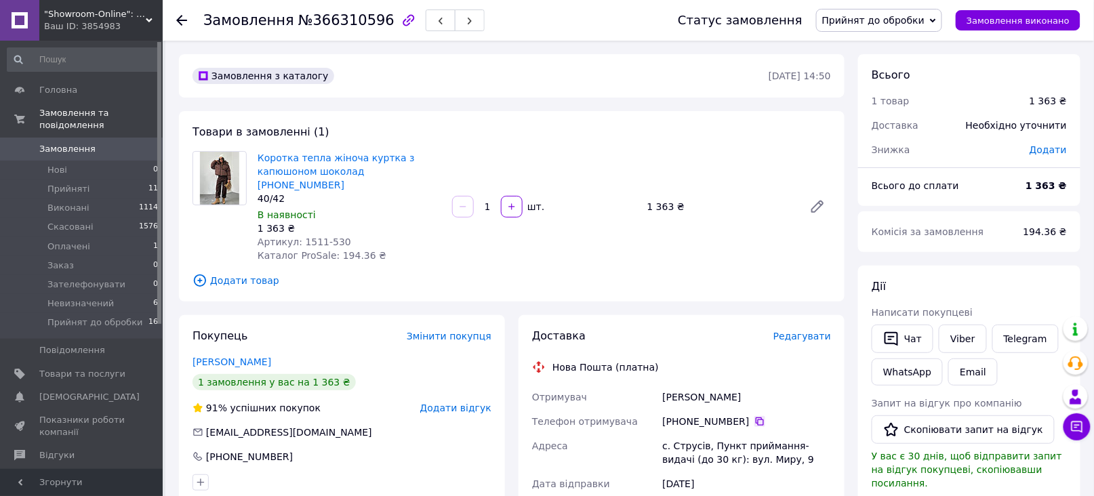
click at [754, 416] on icon at bounding box center [759, 421] width 11 height 11
click at [672, 385] on div "[PERSON_NAME]" at bounding box center [746, 397] width 174 height 24
copy div "[PERSON_NAME]"
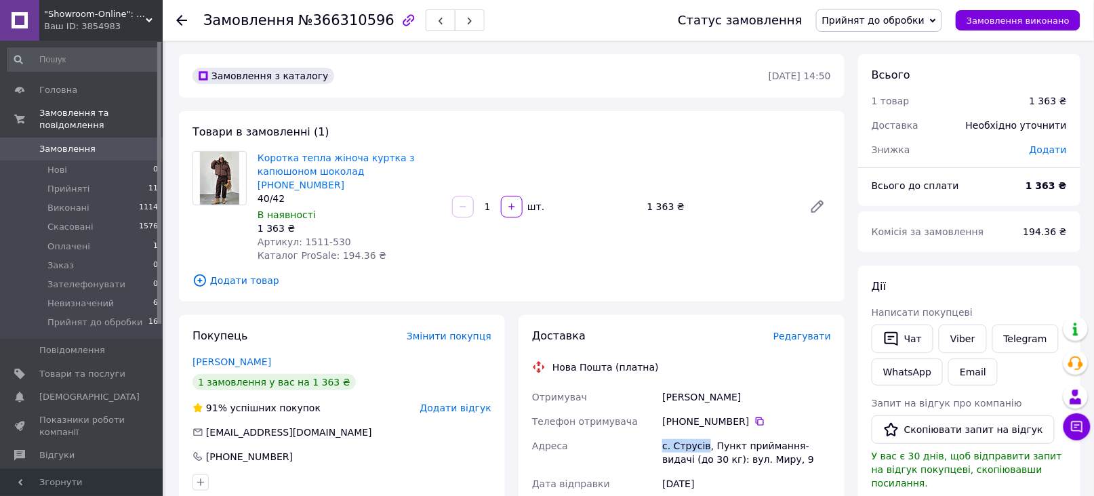
drag, startPoint x: 662, startPoint y: 428, endPoint x: 702, endPoint y: 432, distance: 40.1
click at [702, 434] on div "с. Струсів, Пункт приймання-видачі (до 30 кг): вул. Миру, 9" at bounding box center [746, 453] width 174 height 38
copy div "с. [GEOGRAPHIC_DATA]"
click at [199, 296] on div "Замовлення з каталогу [DATE] 14:50 Товари в замовленні (1) Коротка тепла жіноча…" at bounding box center [511, 501] width 679 height 895
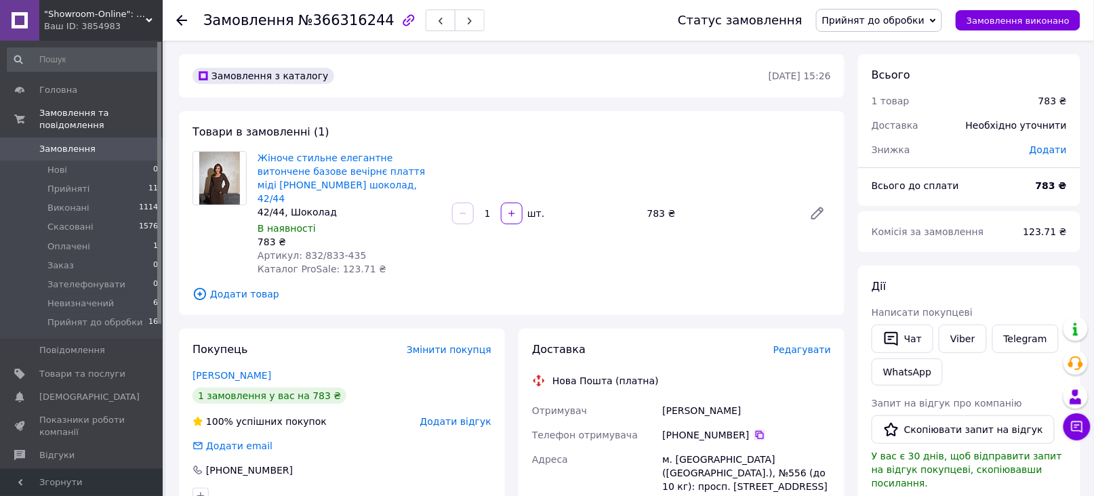
click at [754, 430] on icon at bounding box center [759, 435] width 11 height 11
click at [673, 399] on div "Романова Анастасія" at bounding box center [746, 411] width 174 height 24
click at [672, 399] on div "Романова Анастасія" at bounding box center [746, 411] width 174 height 24
copy div "Романова Анастасія"
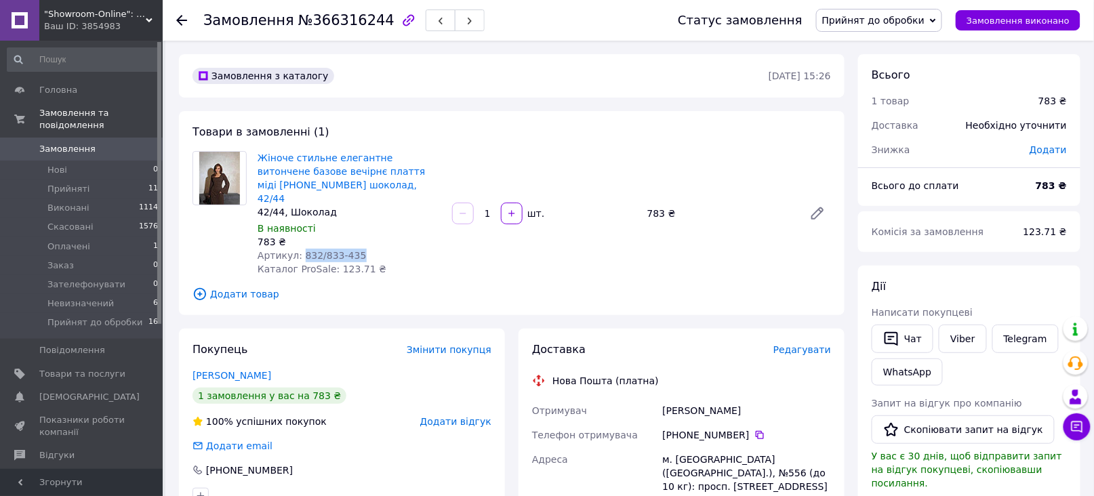
drag, startPoint x: 298, startPoint y: 240, endPoint x: 353, endPoint y: 237, distance: 55.0
click at [353, 249] on div "Артикул: 832/833-435" at bounding box center [350, 256] width 184 height 14
copy span "832/833-435"
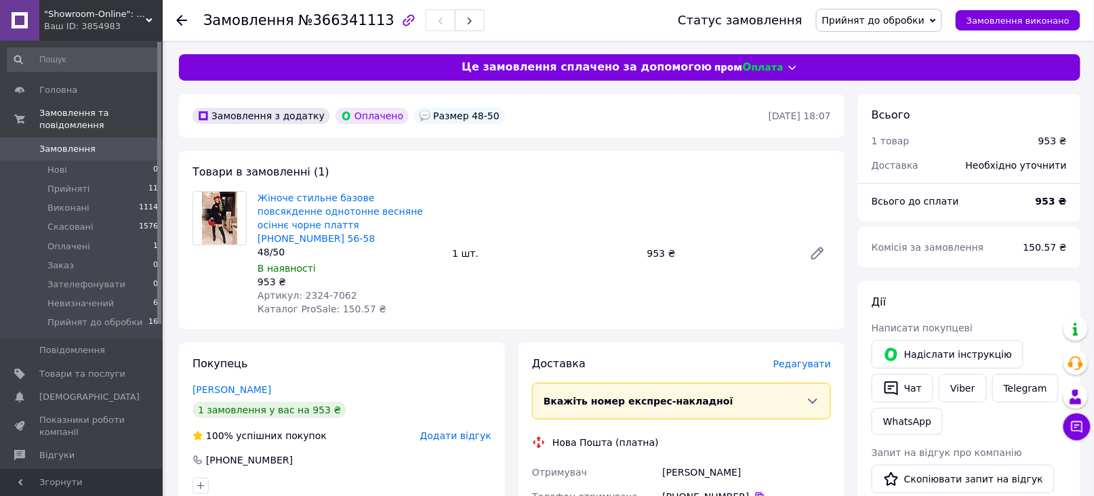
click at [756, 493] on icon at bounding box center [760, 497] width 8 height 8
click at [680, 460] on div "[PERSON_NAME]" at bounding box center [746, 472] width 174 height 24
copy div "[PERSON_NAME]"
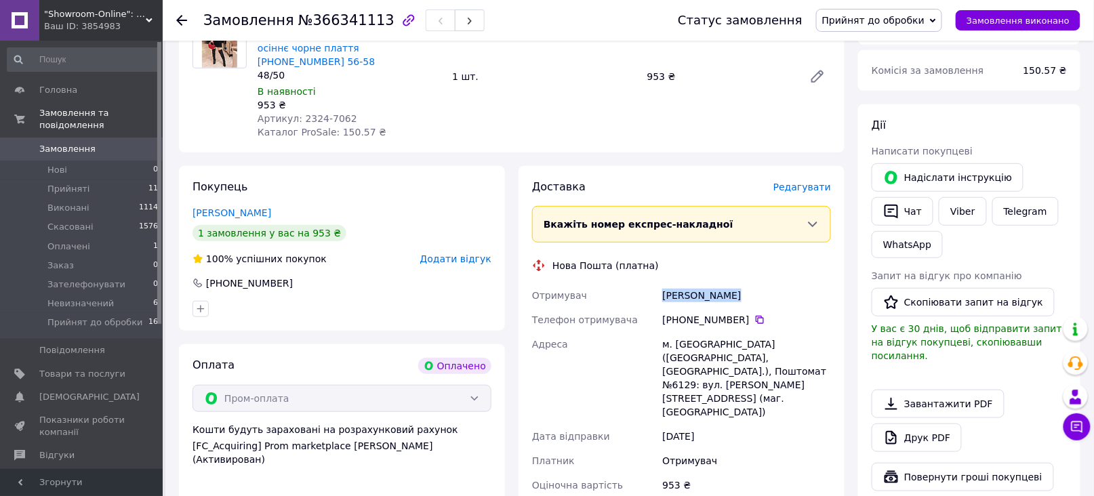
scroll to position [180, 0]
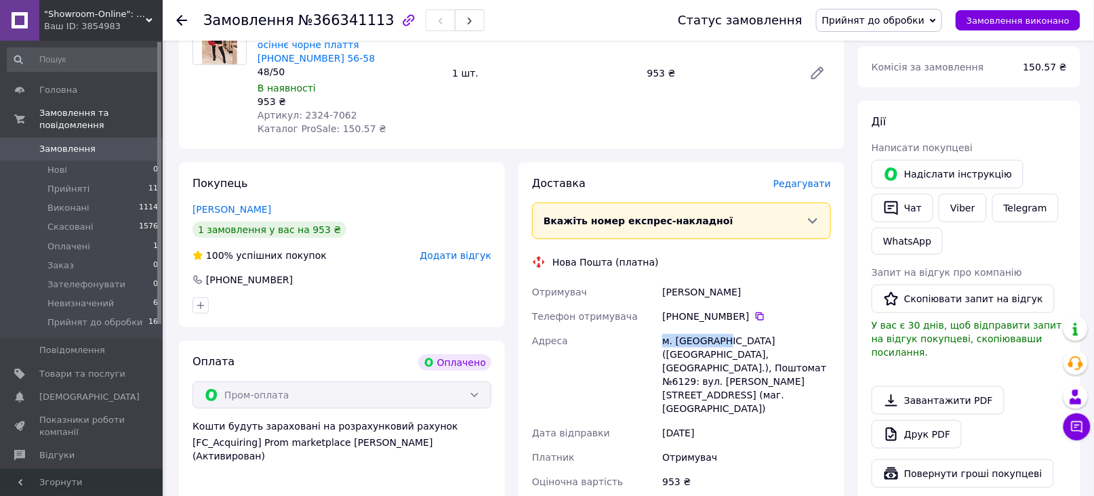
drag, startPoint x: 661, startPoint y: 323, endPoint x: 720, endPoint y: 325, distance: 58.3
click at [720, 329] on div "м. [GEOGRAPHIC_DATA] ([GEOGRAPHIC_DATA], [GEOGRAPHIC_DATA].), Поштомат №6129: в…" at bounding box center [746, 375] width 174 height 92
copy div "м. [GEOGRAPHIC_DATA]"
click at [809, 338] on div "м. [GEOGRAPHIC_DATA] ([GEOGRAPHIC_DATA], [GEOGRAPHIC_DATA].), Поштомат №6129: в…" at bounding box center [746, 375] width 174 height 92
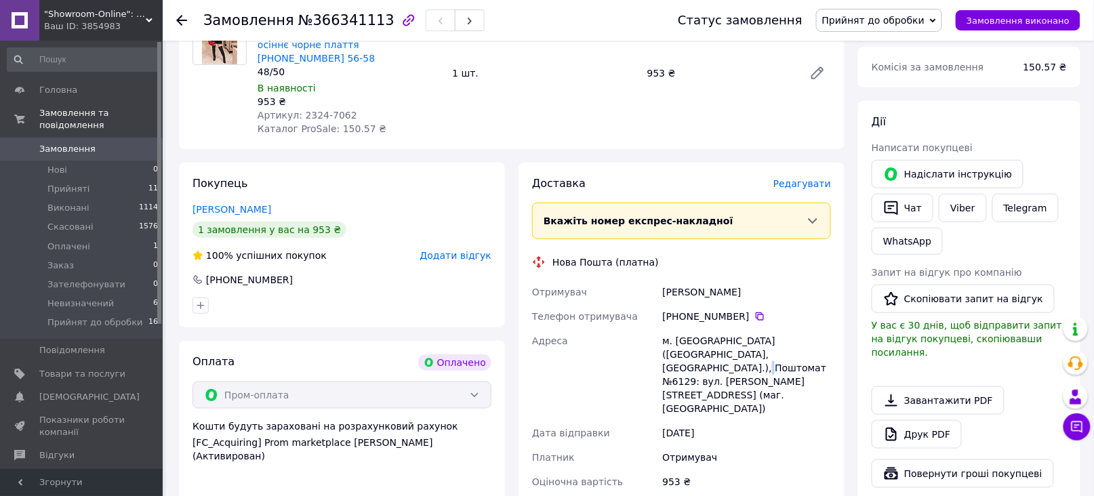
click at [811, 336] on div "м. [GEOGRAPHIC_DATA] ([GEOGRAPHIC_DATA], [GEOGRAPHIC_DATA].), Поштомат №6129: в…" at bounding box center [746, 375] width 174 height 92
drag, startPoint x: 297, startPoint y: 98, endPoint x: 345, endPoint y: 94, distance: 48.4
click at [345, 108] on div "Артикул: 2324-7062" at bounding box center [350, 115] width 184 height 14
copy span "2324-7062"
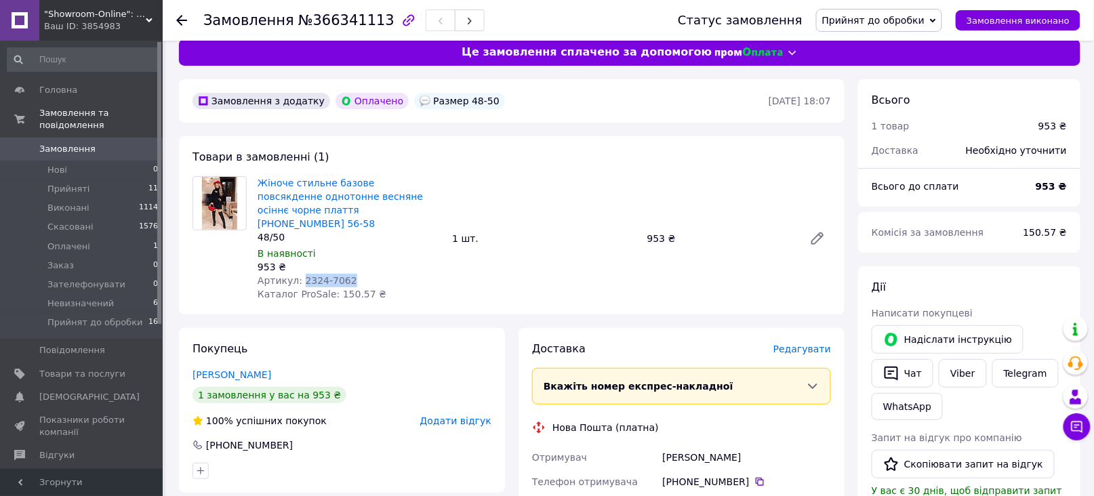
scroll to position [0, 0]
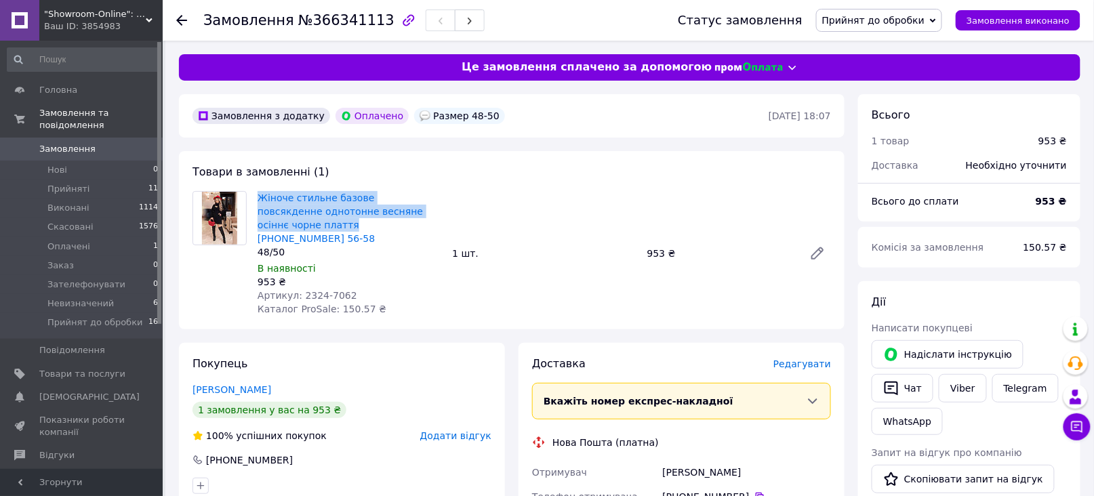
drag, startPoint x: 253, startPoint y: 190, endPoint x: 432, endPoint y: 212, distance: 181.0
click at [432, 212] on div "Жіноче стильне базове повсякденне однотонне весняне осіннє чорне плаття [PHONE_…" at bounding box center [349, 253] width 195 height 130
copy link "Жіноче стильне базове повсякденне однотонне весняне осіннє чорне плаття"
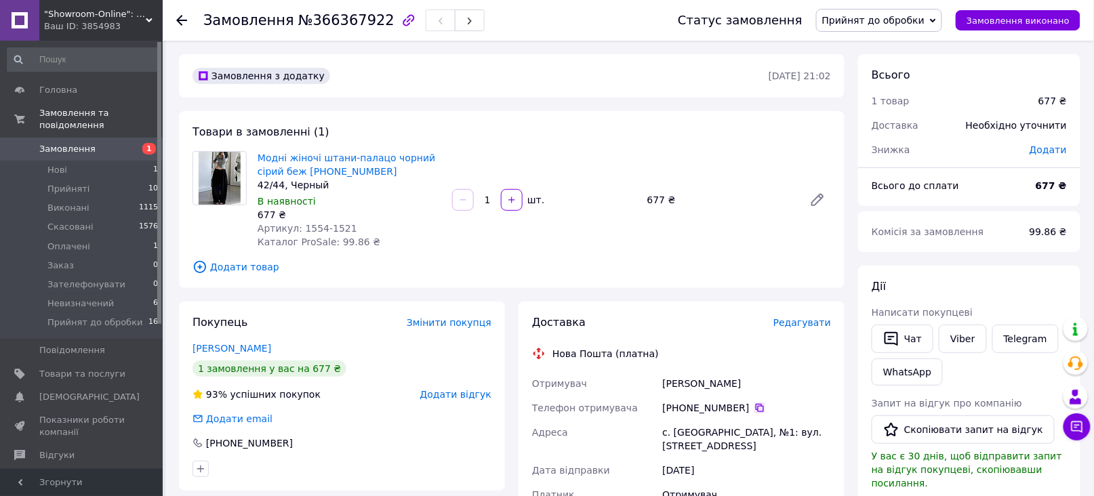
click at [754, 408] on icon at bounding box center [759, 408] width 11 height 11
click at [684, 382] on div "[PERSON_NAME]" at bounding box center [746, 383] width 174 height 24
click at [684, 382] on div "Амброс Тетяна" at bounding box center [746, 383] width 174 height 24
copy div "Амброс Тетяна"
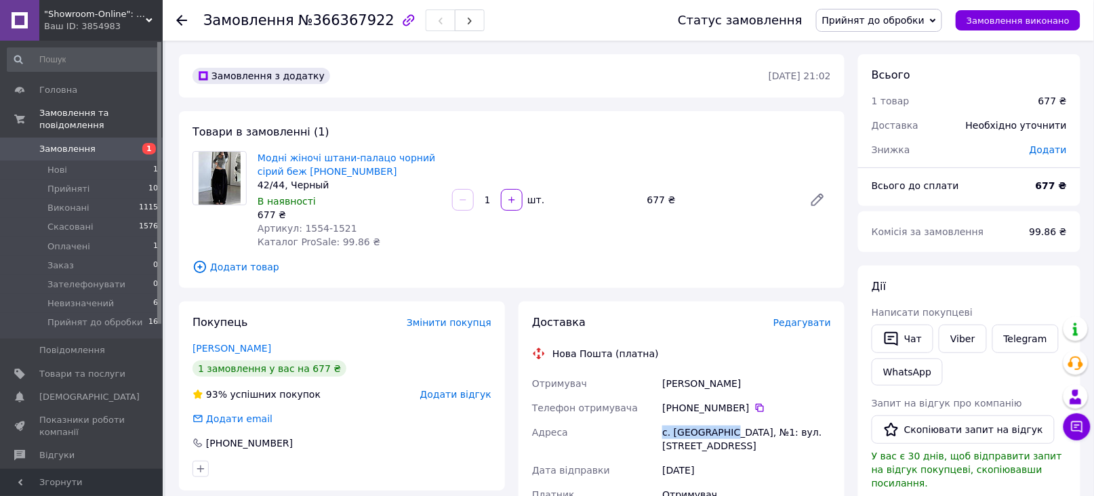
drag, startPoint x: 663, startPoint y: 426, endPoint x: 725, endPoint y: 429, distance: 62.4
click at [725, 429] on div "с. Новий Биків, №1: вул. Центральна, 22" at bounding box center [746, 439] width 174 height 38
copy div "с. Новий Биків"
drag, startPoint x: 256, startPoint y: 152, endPoint x: 380, endPoint y: 158, distance: 123.5
click at [380, 158] on div "Модні жіночі штани-палацо чорний сірий беж 42-44 46-48 42/44, Черный В наявност…" at bounding box center [349, 199] width 195 height 103
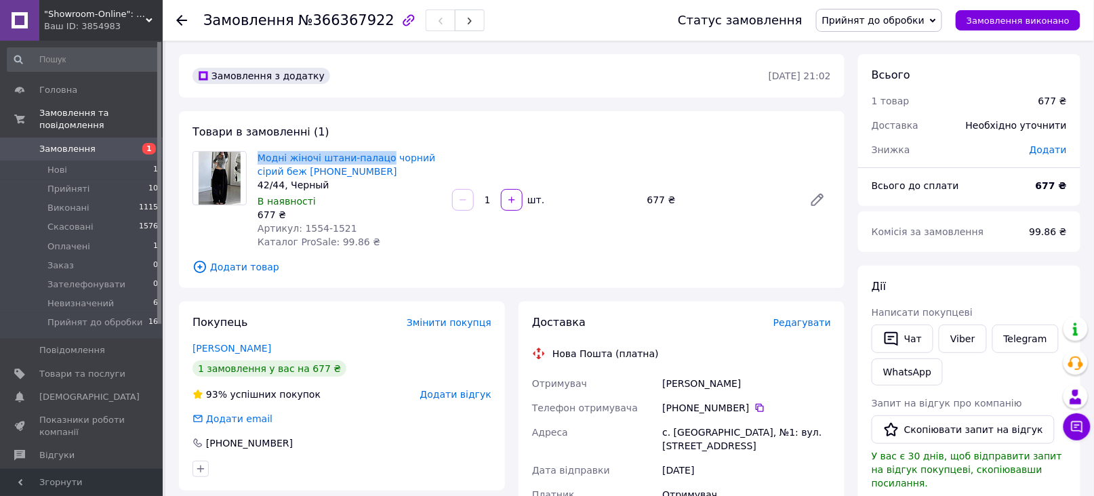
copy link "Модні жіночі штани-палацо"
drag, startPoint x: 298, startPoint y: 226, endPoint x: 348, endPoint y: 225, distance: 50.2
click at [348, 225] on div "Артикул: 1554-1521" at bounding box center [350, 229] width 184 height 14
copy span "1554-1521"
click at [754, 403] on icon at bounding box center [759, 408] width 11 height 11
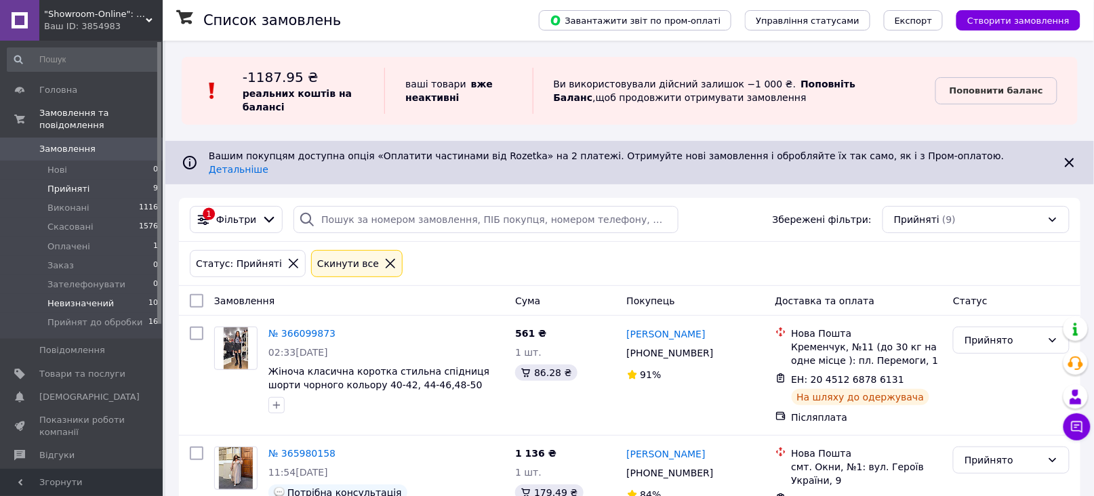
click at [84, 298] on span "Невизначений" at bounding box center [80, 304] width 66 height 12
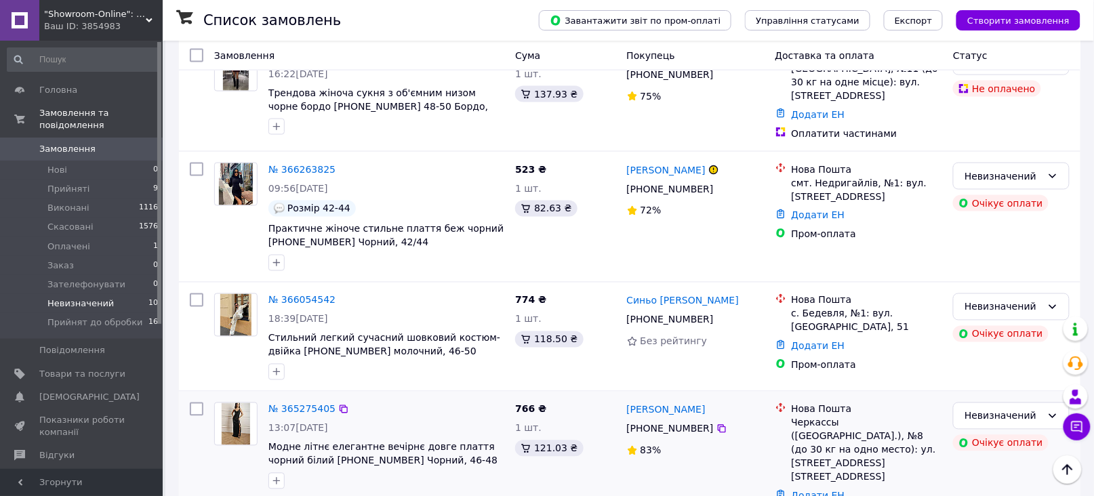
scroll to position [600, 0]
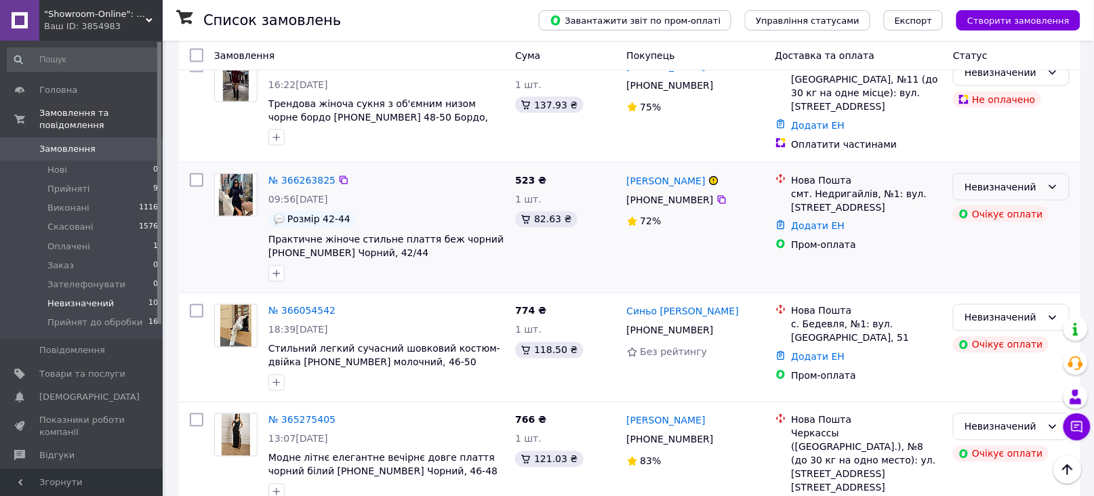
click at [999, 180] on div "Невизначений" at bounding box center [1002, 187] width 77 height 15
click at [991, 245] on li "Скасовано" at bounding box center [1011, 246] width 115 height 24
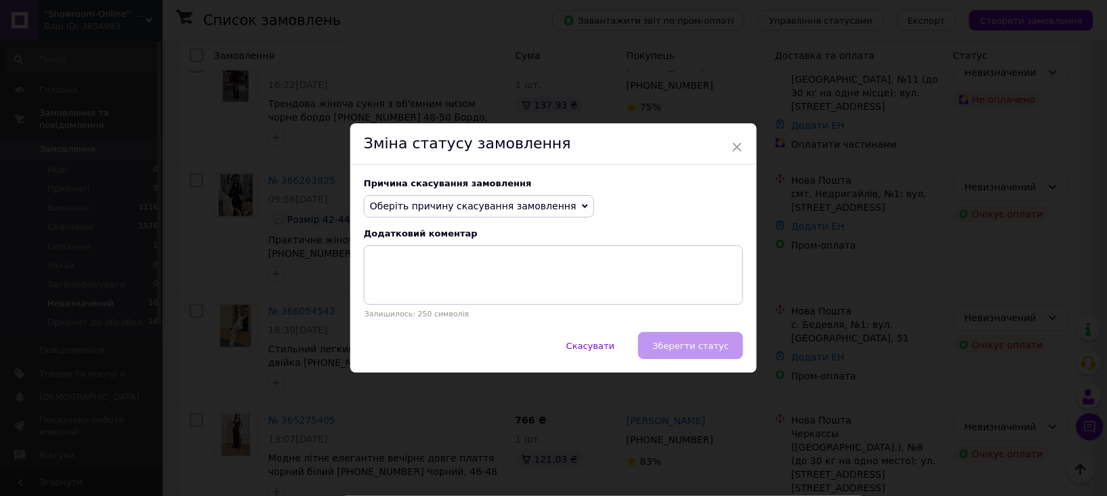
click at [552, 204] on span "Оберіть причину скасування замовлення" at bounding box center [479, 206] width 230 height 23
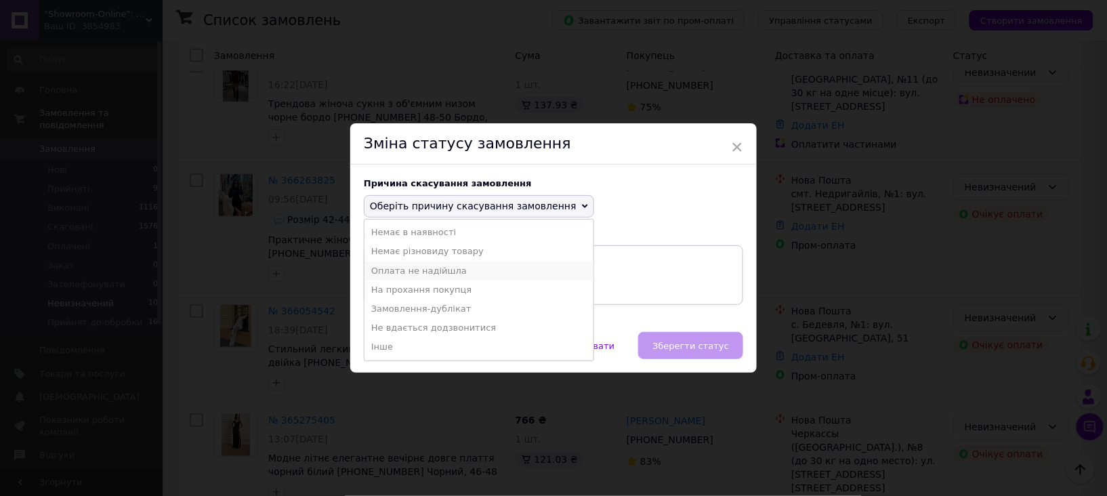
click at [404, 269] on li "Оплата не надійшла" at bounding box center [479, 271] width 229 height 19
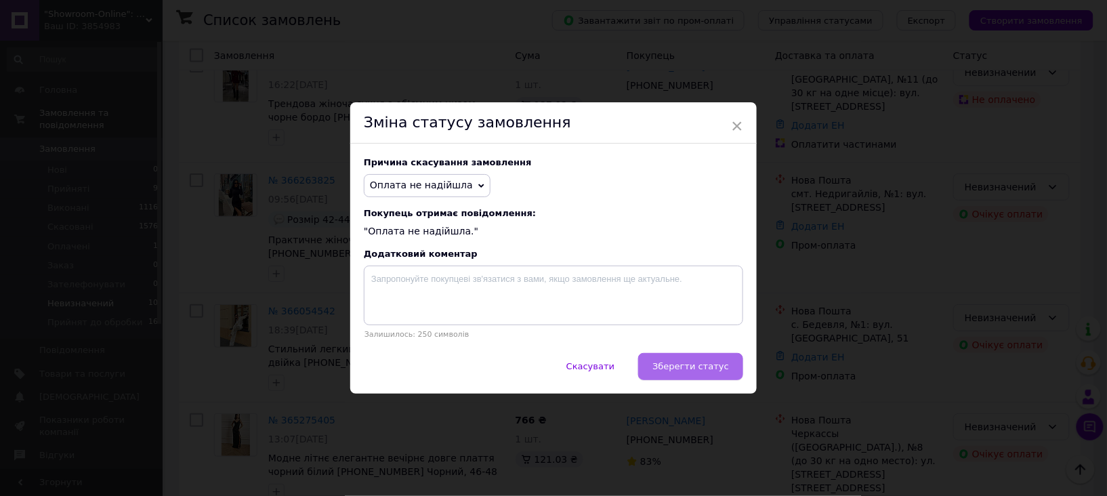
click at [697, 367] on span "Зберегти статус" at bounding box center [691, 366] width 77 height 10
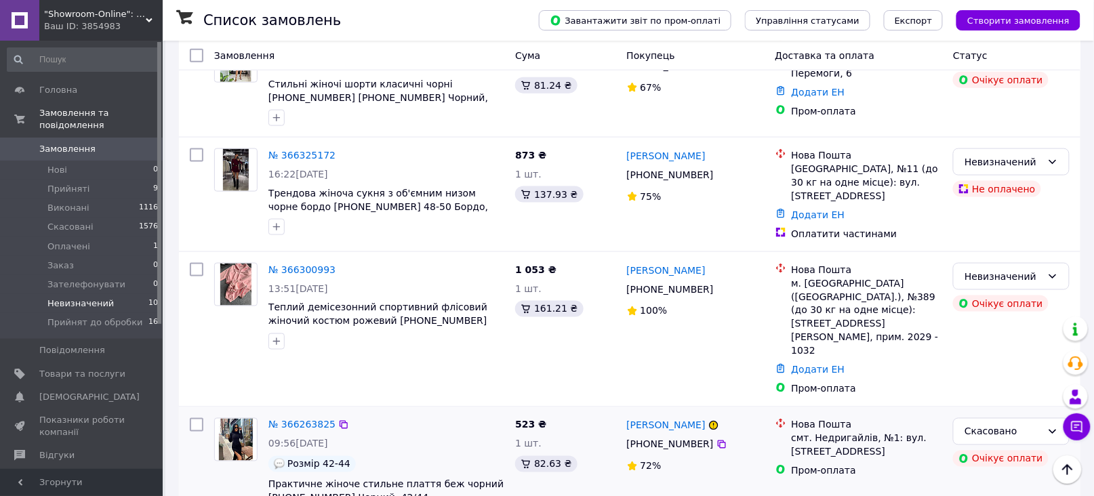
scroll to position [510, 0]
click at [994, 155] on div "Невизначений" at bounding box center [1002, 162] width 77 height 15
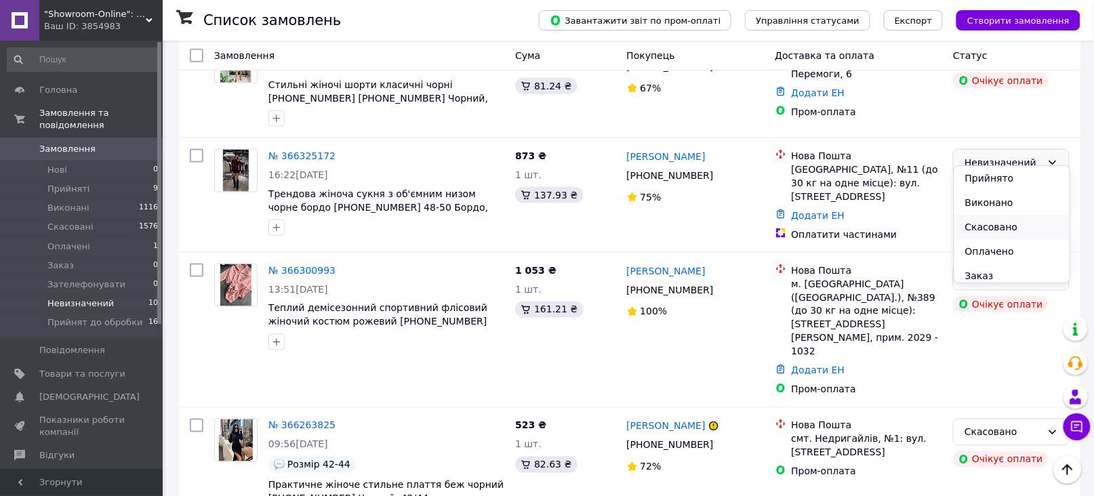
click at [991, 224] on li "Скасовано" at bounding box center [1011, 227] width 115 height 24
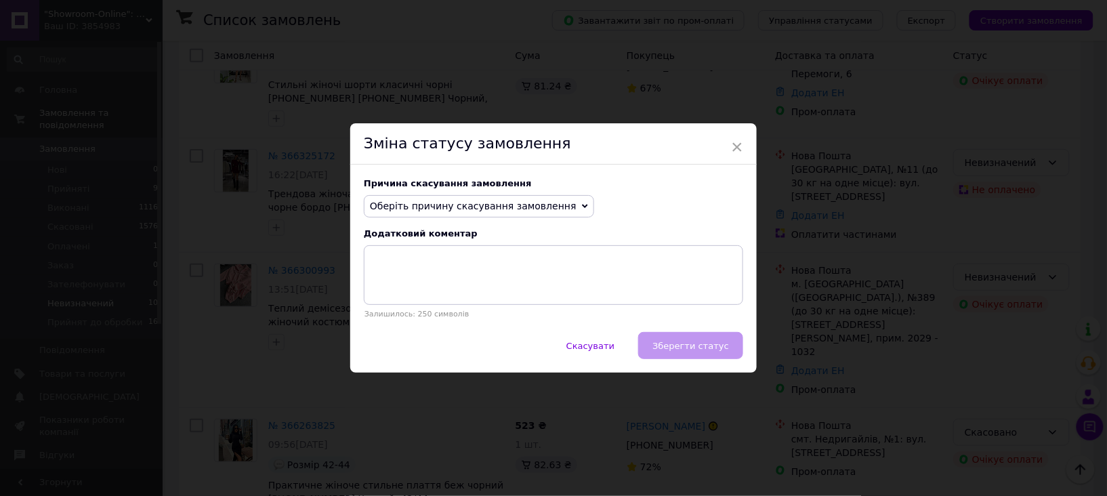
click at [556, 201] on span "Оберіть причину скасування замовлення" at bounding box center [479, 206] width 230 height 23
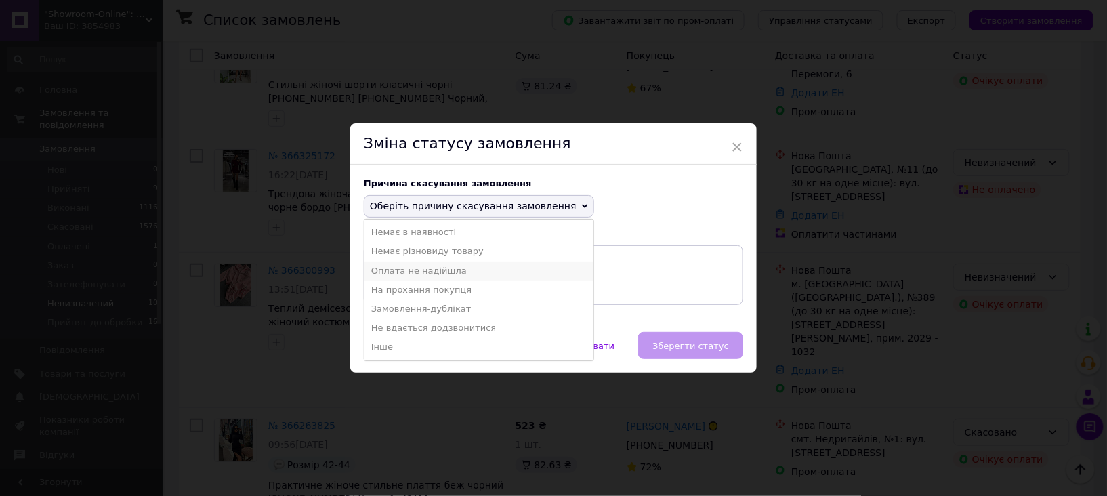
click at [412, 271] on li "Оплата не надійшла" at bounding box center [479, 271] width 229 height 19
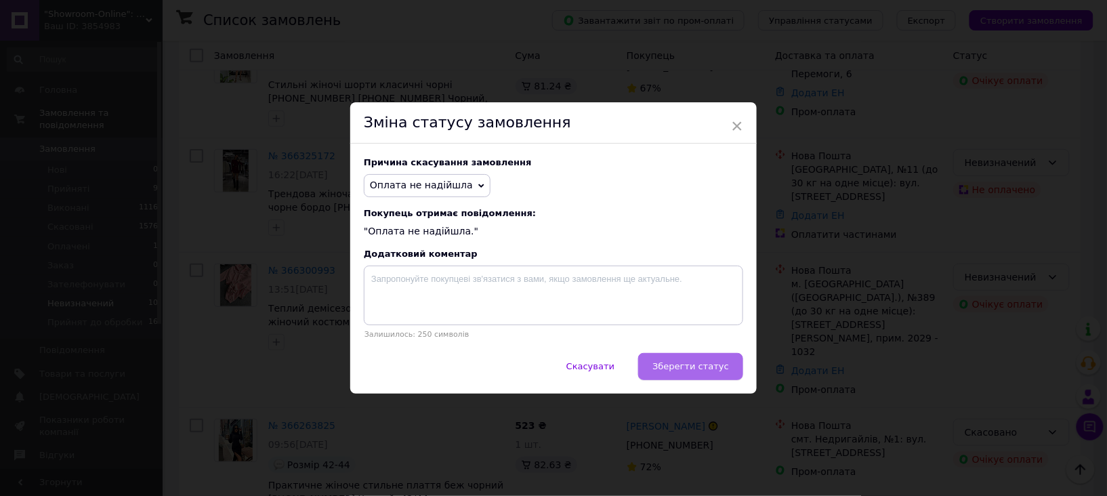
click at [689, 365] on span "Зберегти статус" at bounding box center [691, 366] width 77 height 10
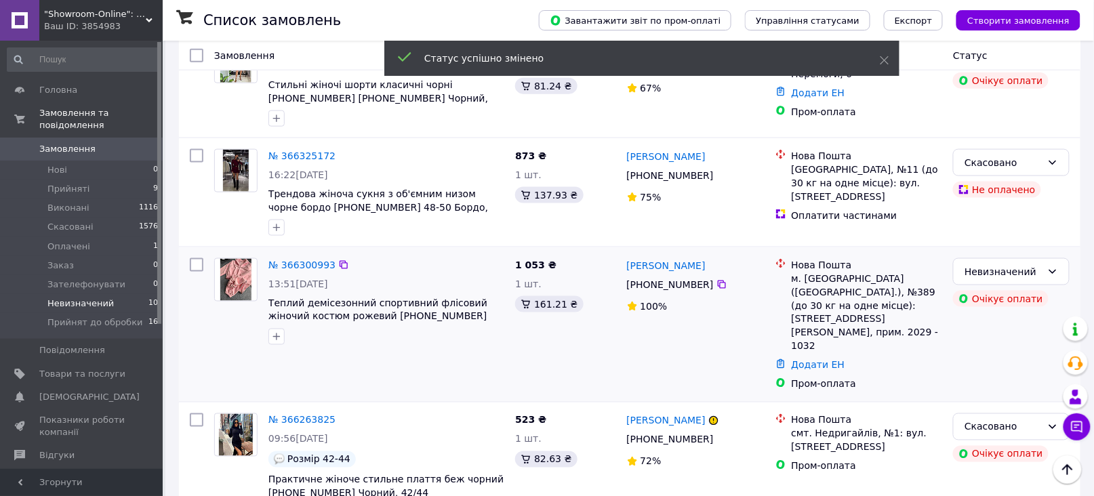
scroll to position [329, 0]
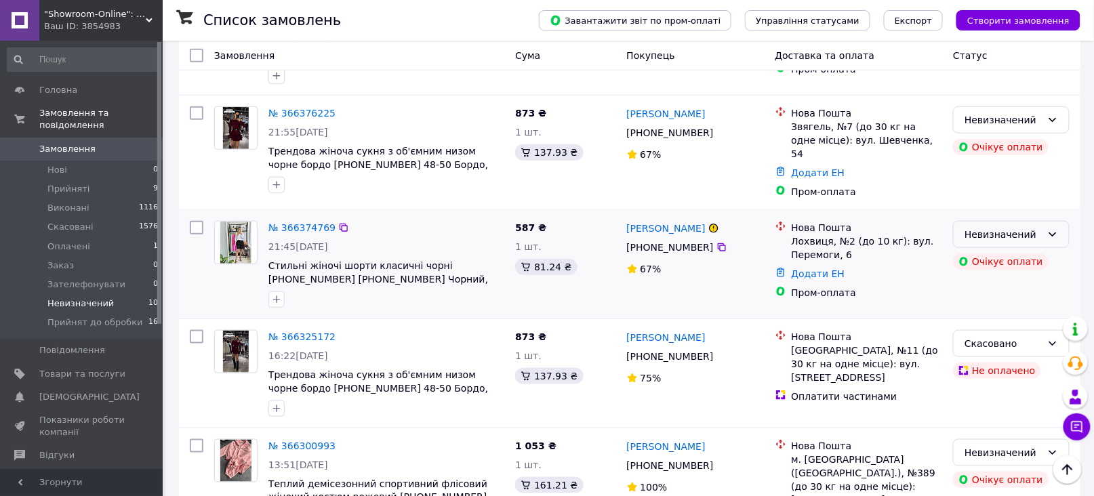
click at [1018, 227] on div "Невизначений" at bounding box center [1002, 234] width 77 height 15
click at [983, 299] on li "Скасовано" at bounding box center [1011, 298] width 115 height 24
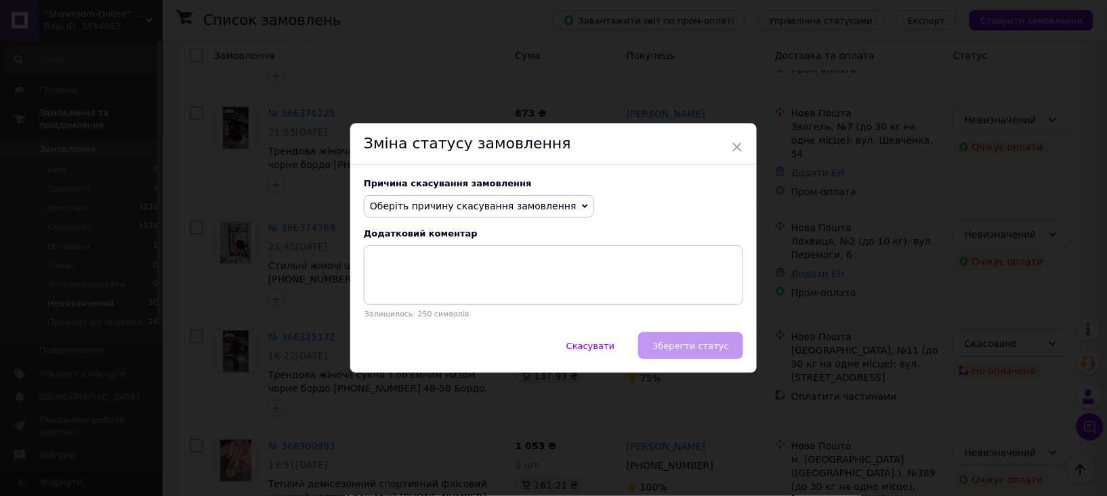
click at [582, 203] on icon at bounding box center [585, 206] width 6 height 6
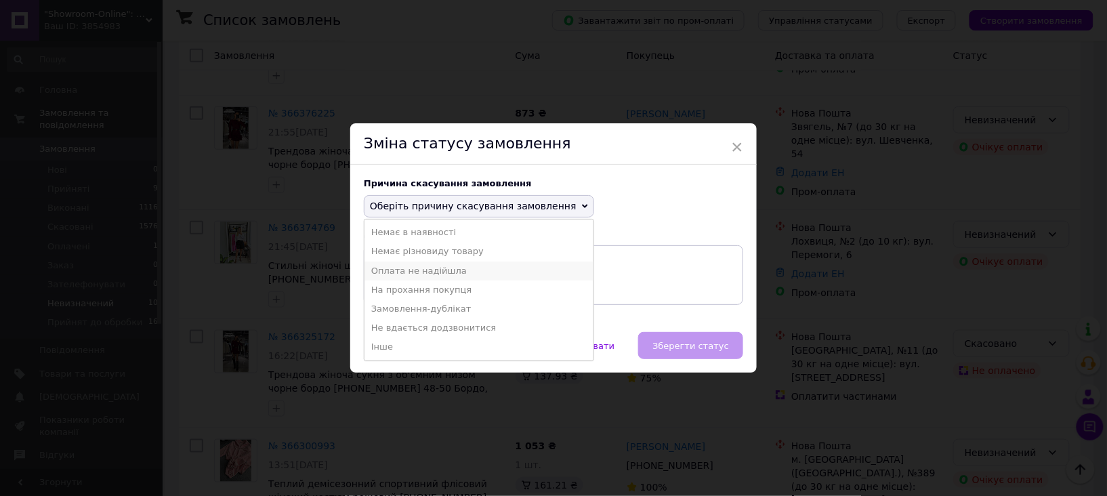
click at [419, 270] on li "Оплата не надійшла" at bounding box center [479, 271] width 229 height 19
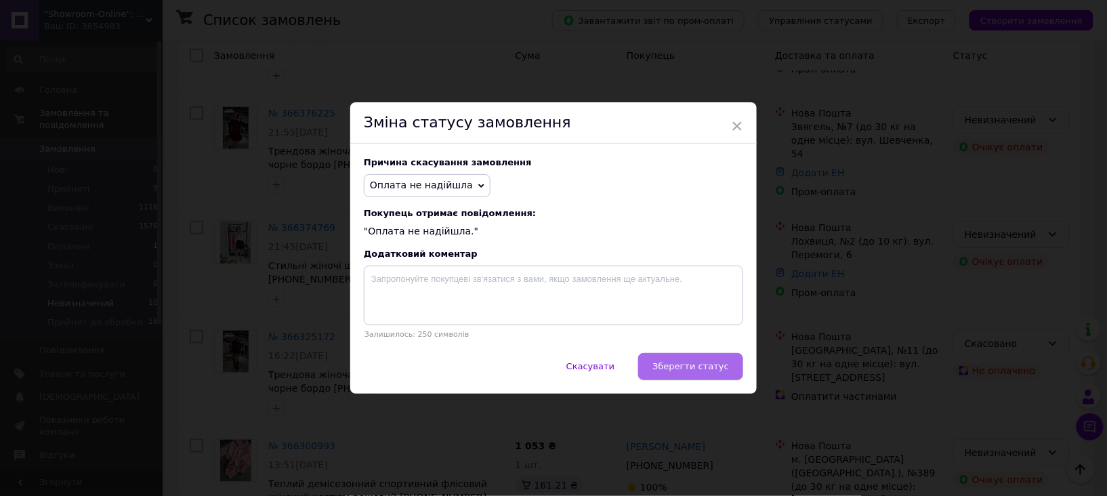
click at [684, 369] on span "Зберегти статус" at bounding box center [691, 366] width 77 height 10
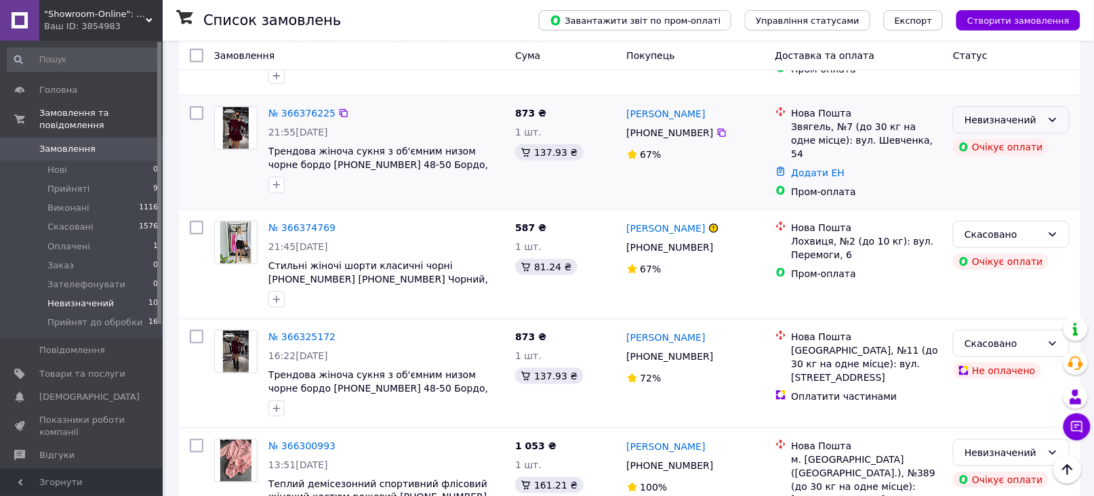
click at [1000, 114] on div "Невизначений" at bounding box center [1002, 120] width 77 height 15
click at [985, 187] on li "Скасовано" at bounding box center [1011, 189] width 115 height 24
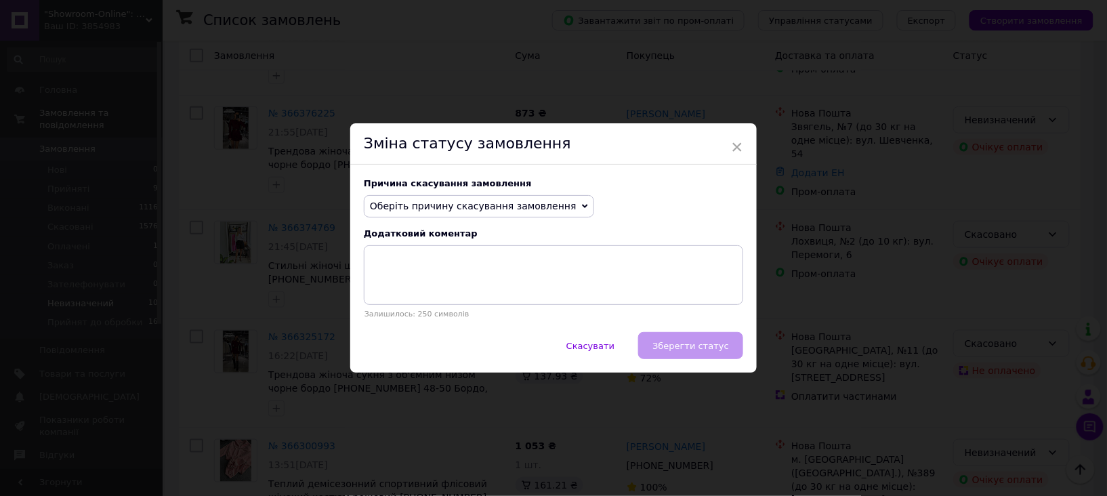
click at [582, 206] on icon at bounding box center [585, 207] width 6 height 4
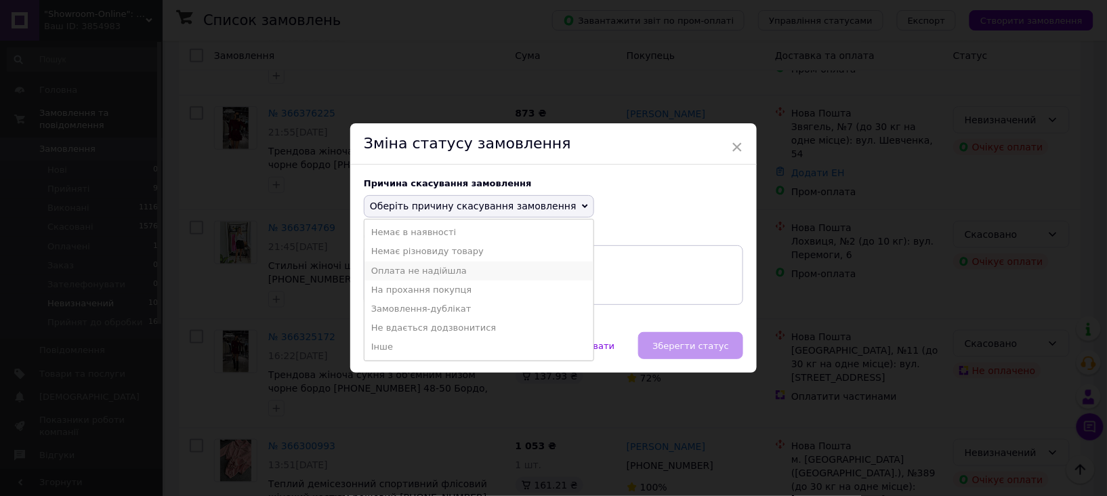
click at [423, 268] on li "Оплата не надійшла" at bounding box center [479, 271] width 229 height 19
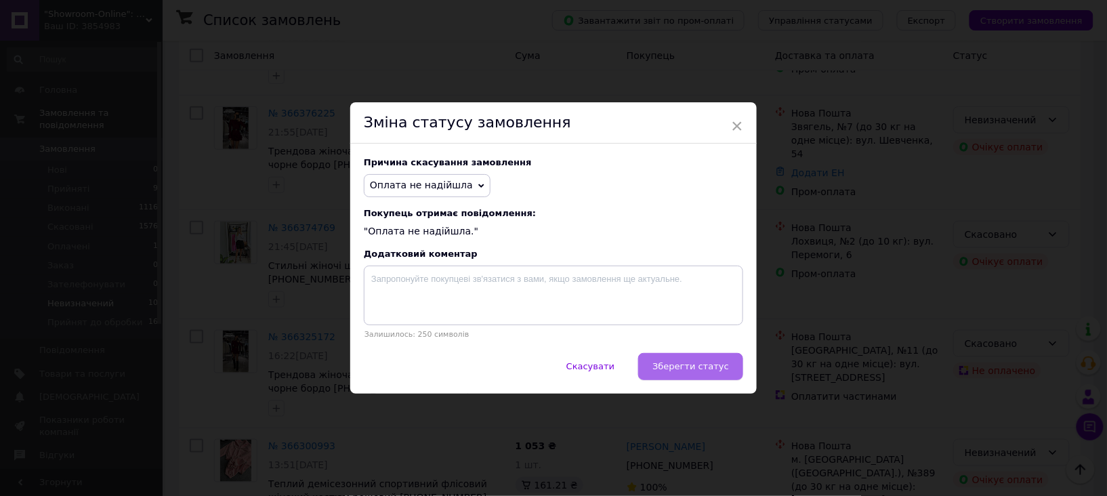
click at [681, 369] on span "Зберегти статус" at bounding box center [691, 366] width 77 height 10
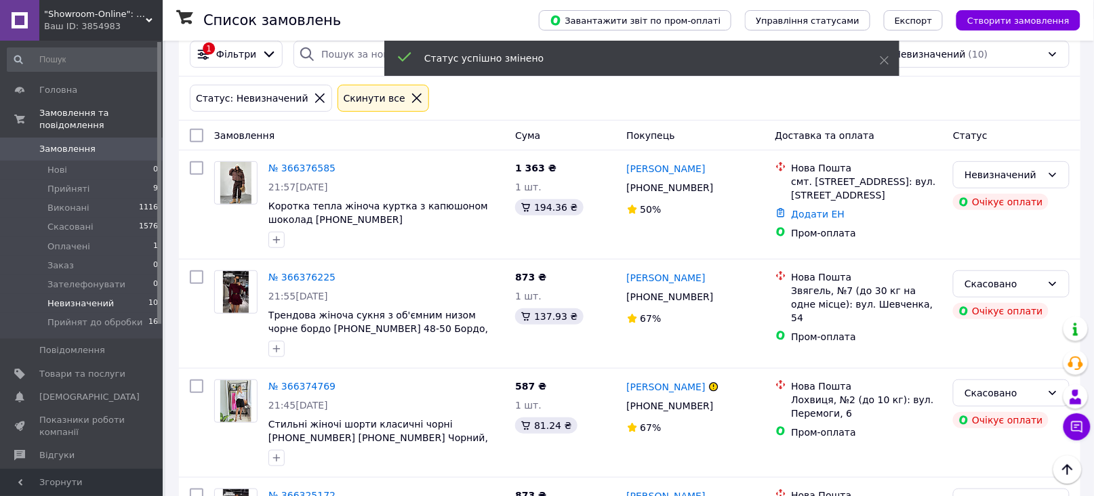
scroll to position [149, 0]
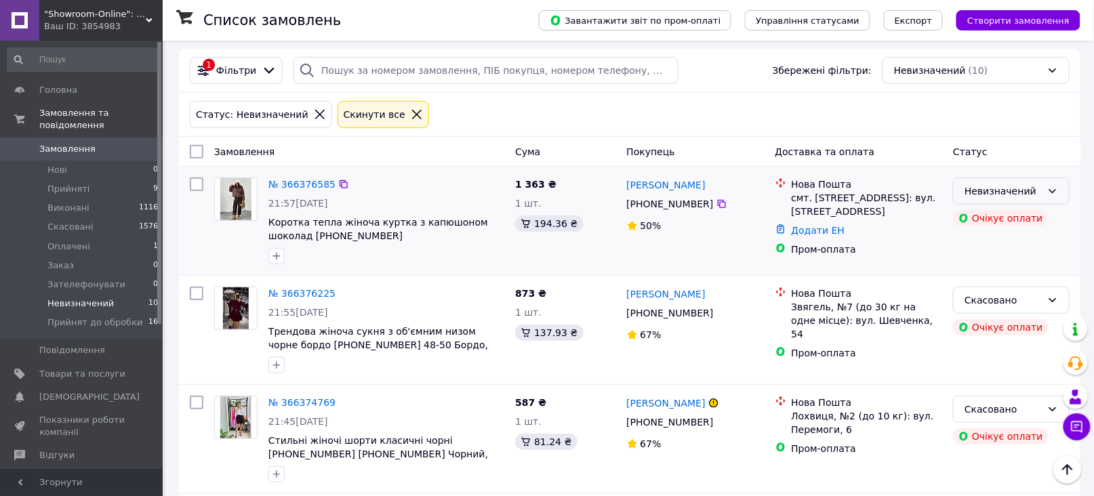
click at [1025, 184] on div "Невизначений" at bounding box center [1002, 191] width 77 height 15
click at [994, 256] on li "Скасовано" at bounding box center [1011, 260] width 115 height 24
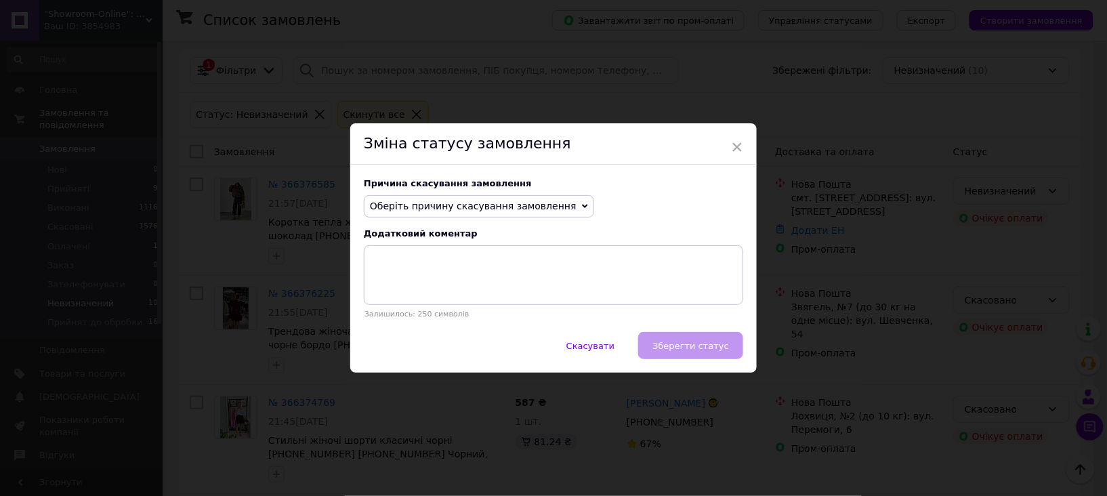
click at [582, 207] on icon at bounding box center [585, 207] width 6 height 4
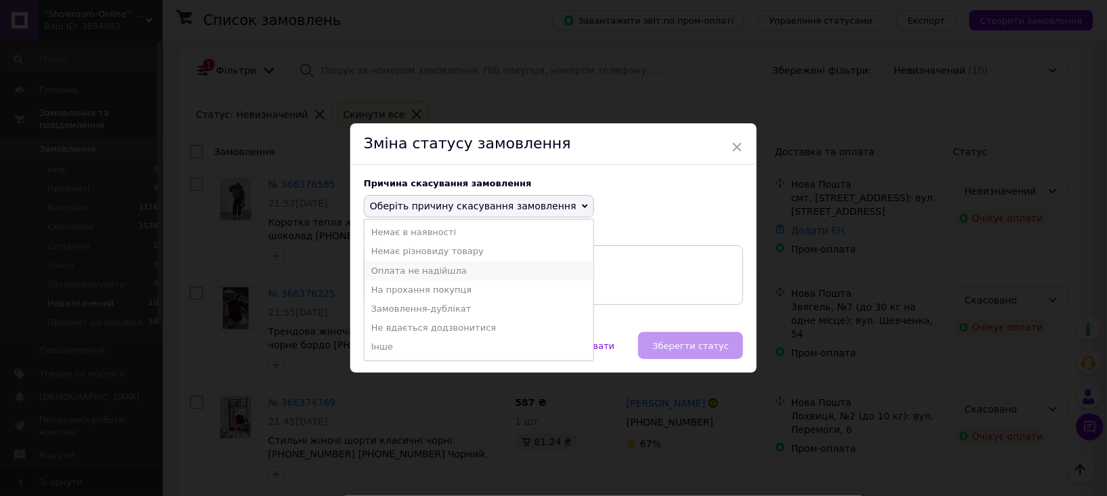
click at [428, 274] on li "Оплата не надійшла" at bounding box center [479, 271] width 229 height 19
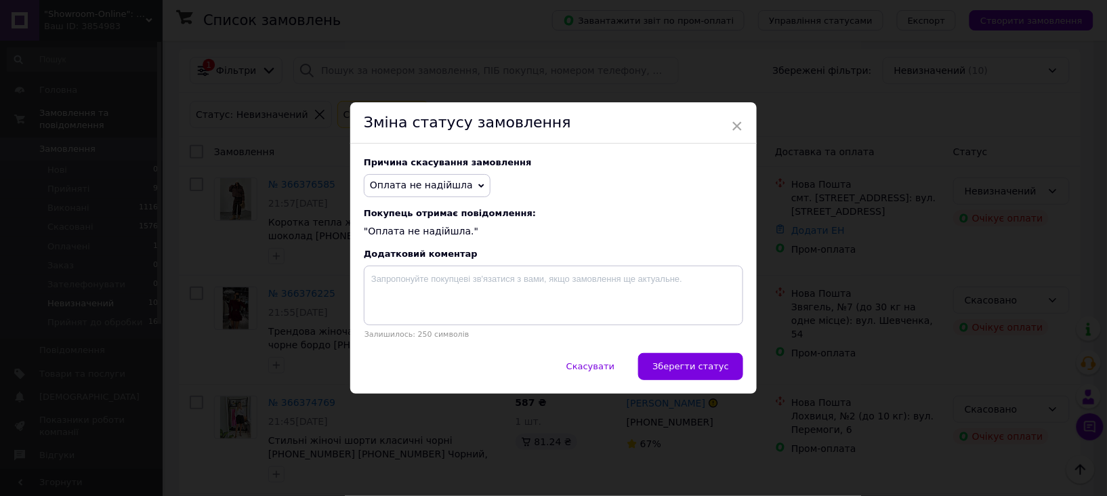
drag, startPoint x: 675, startPoint y: 369, endPoint x: 680, endPoint y: 336, distance: 33.0
click at [675, 369] on span "Зберегти статус" at bounding box center [691, 366] width 77 height 10
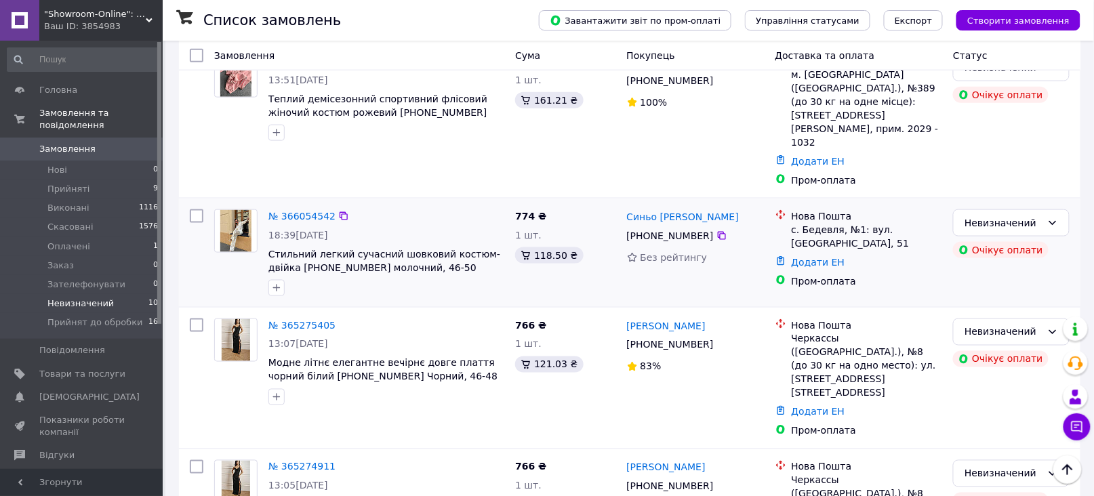
scroll to position [510, 0]
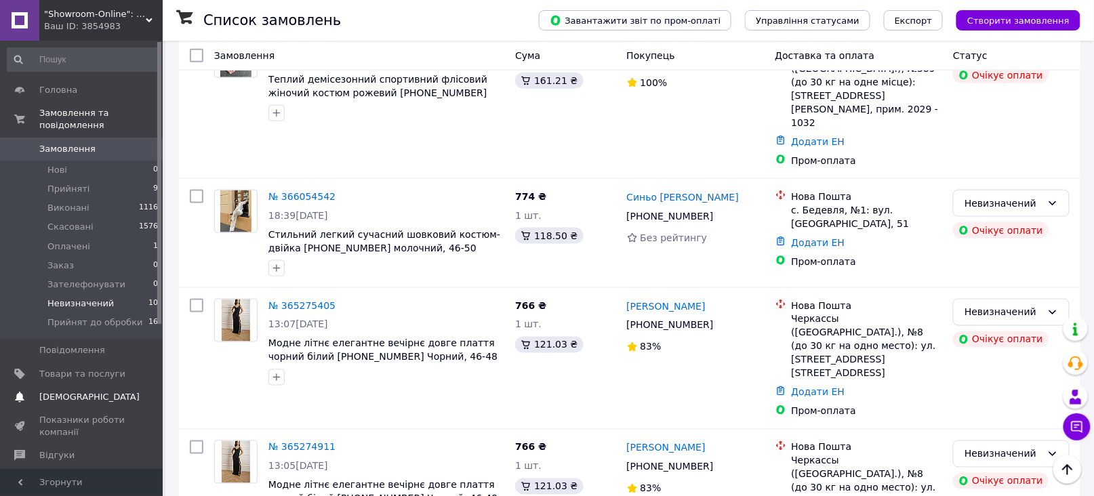
click at [57, 391] on span "[DEMOGRAPHIC_DATA]" at bounding box center [89, 397] width 100 height 12
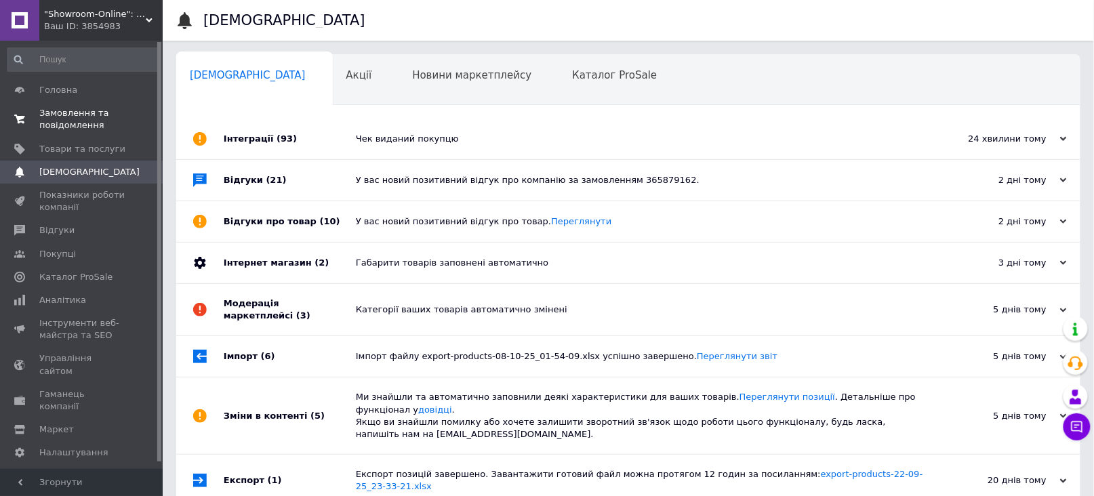
click at [53, 119] on span "Замовлення та повідомлення" at bounding box center [82, 119] width 86 height 24
